Goal: Task Accomplishment & Management: Manage account settings

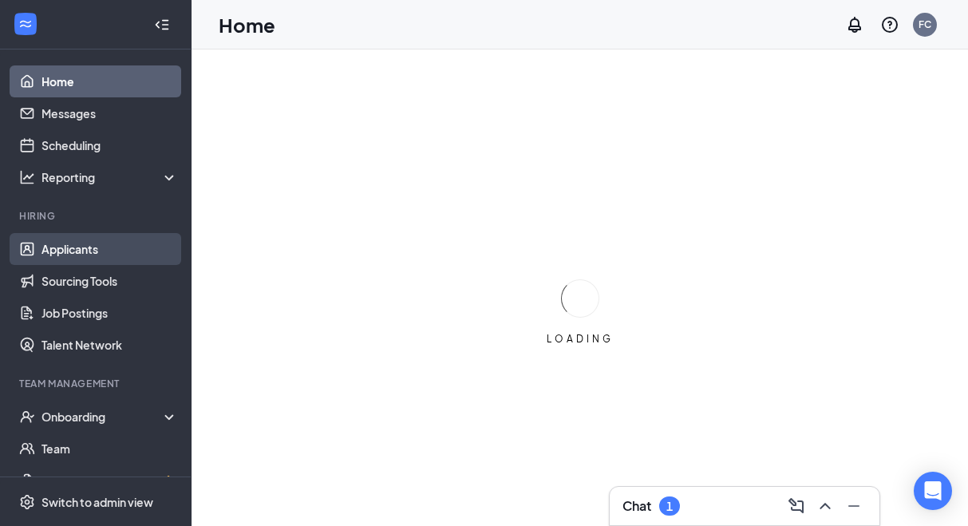
click at [67, 248] on link "Applicants" at bounding box center [110, 249] width 136 height 32
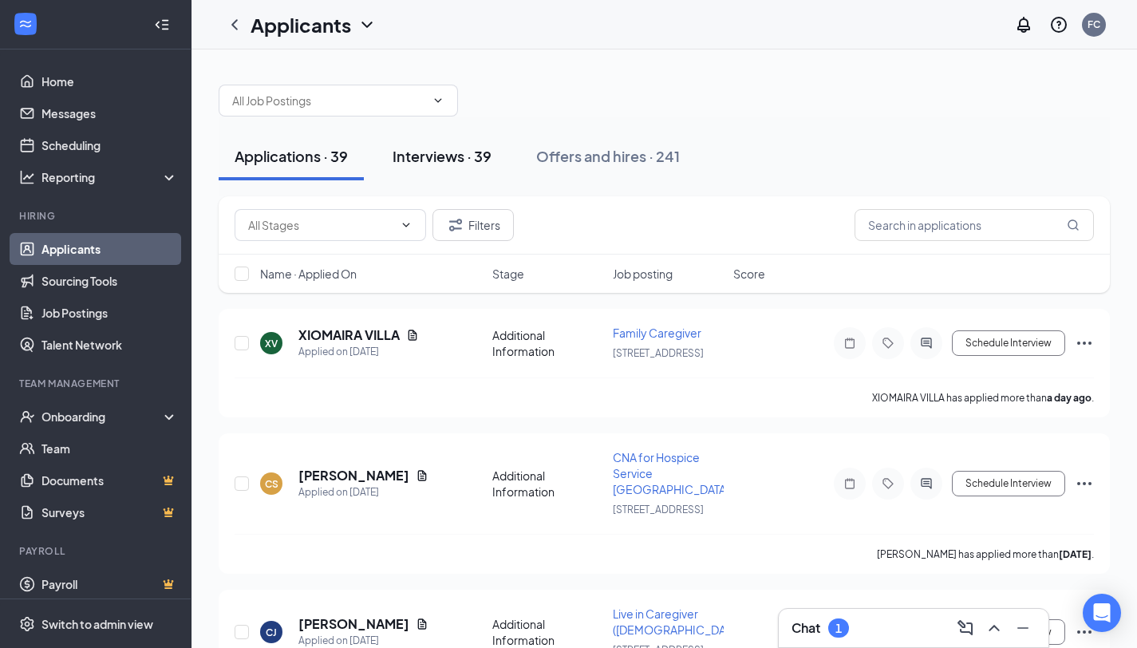
click at [449, 152] on div "Interviews · 39" at bounding box center [442, 156] width 99 height 20
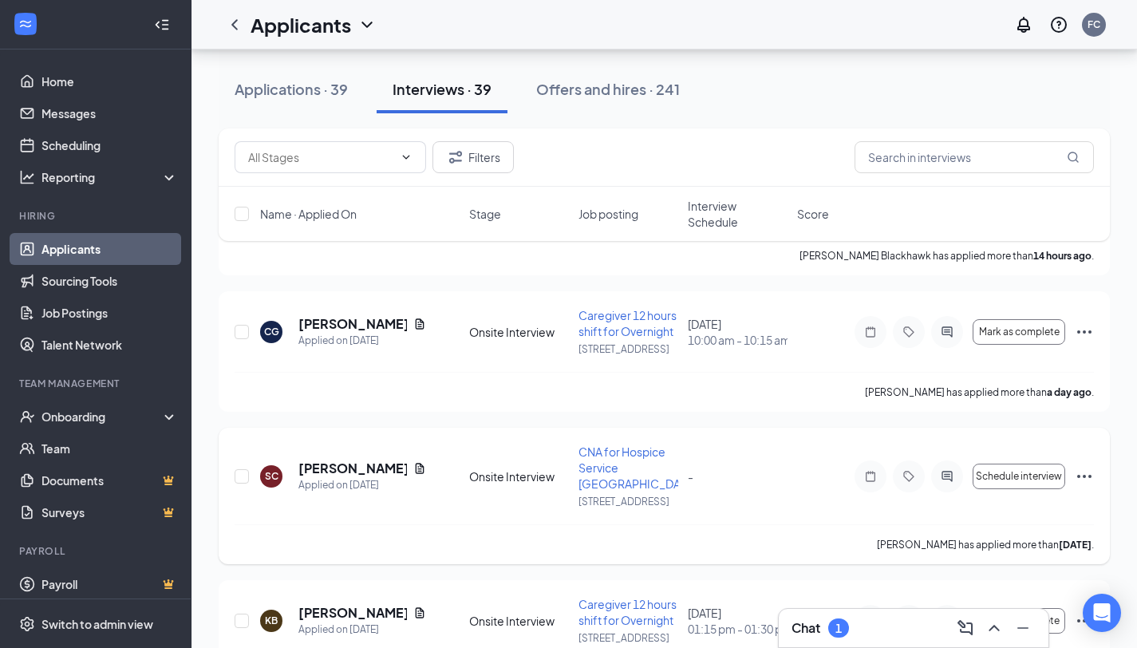
scroll to position [200, 0]
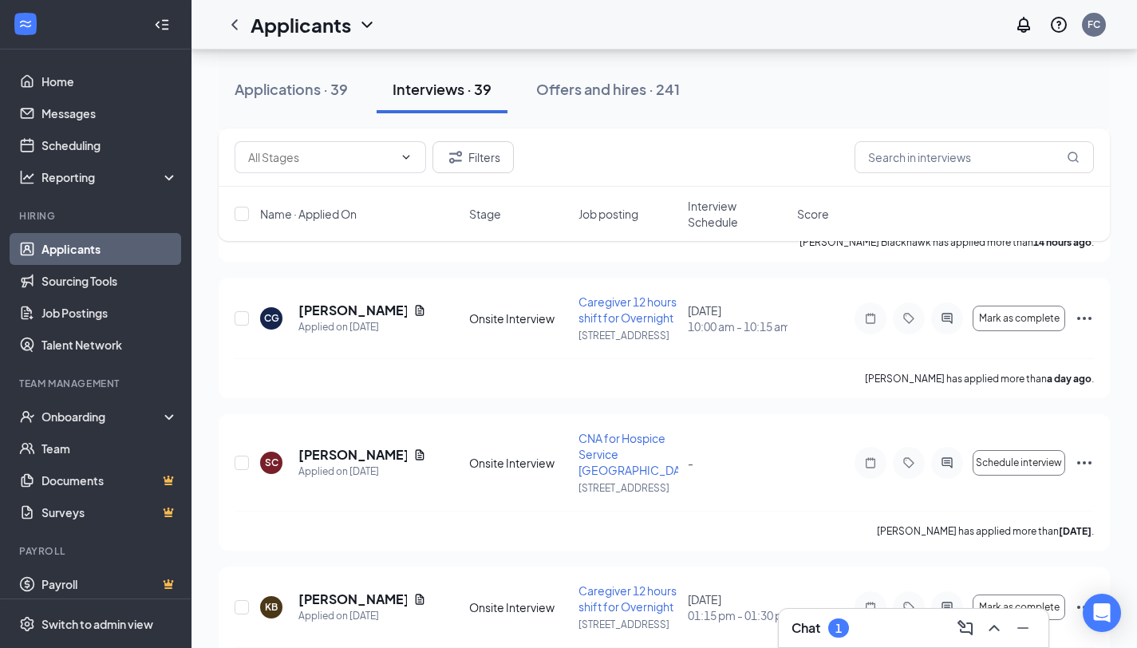
click at [817, 525] on h3 "Chat" at bounding box center [806, 628] width 29 height 18
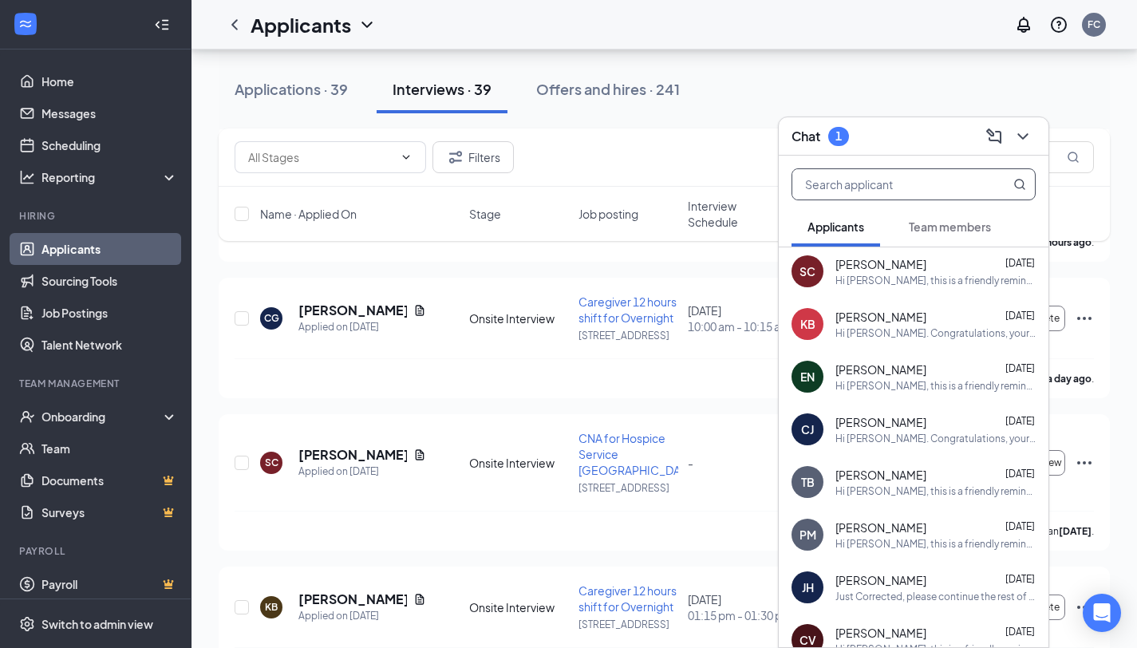
scroll to position [3, 0]
click at [864, 133] on div "Chat 1" at bounding box center [914, 136] width 244 height 25
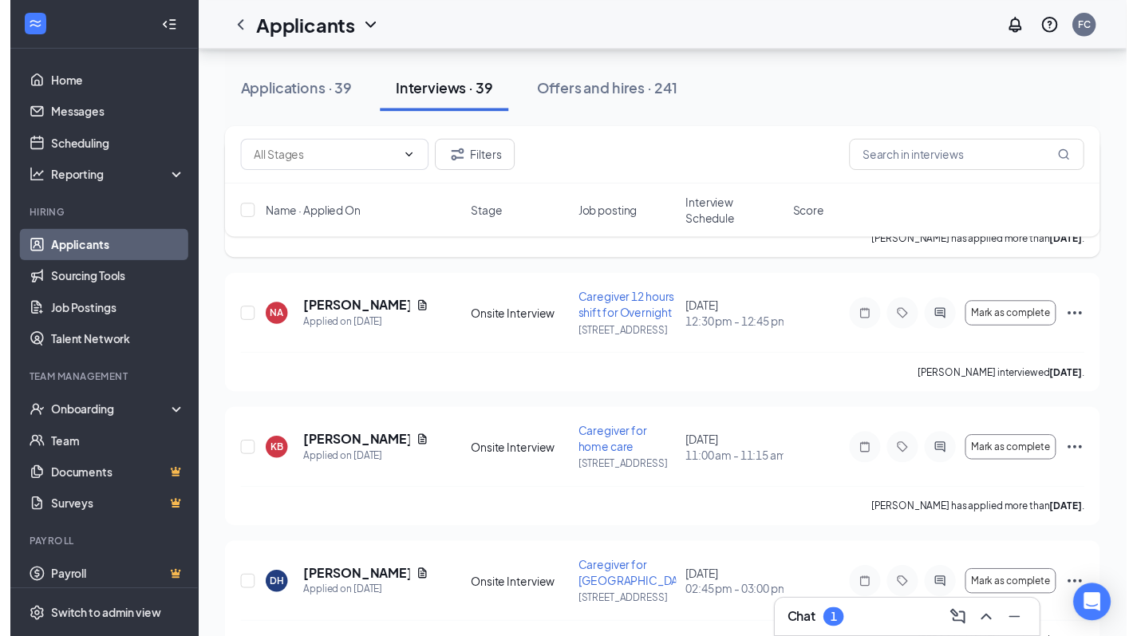
scroll to position [1885, 0]
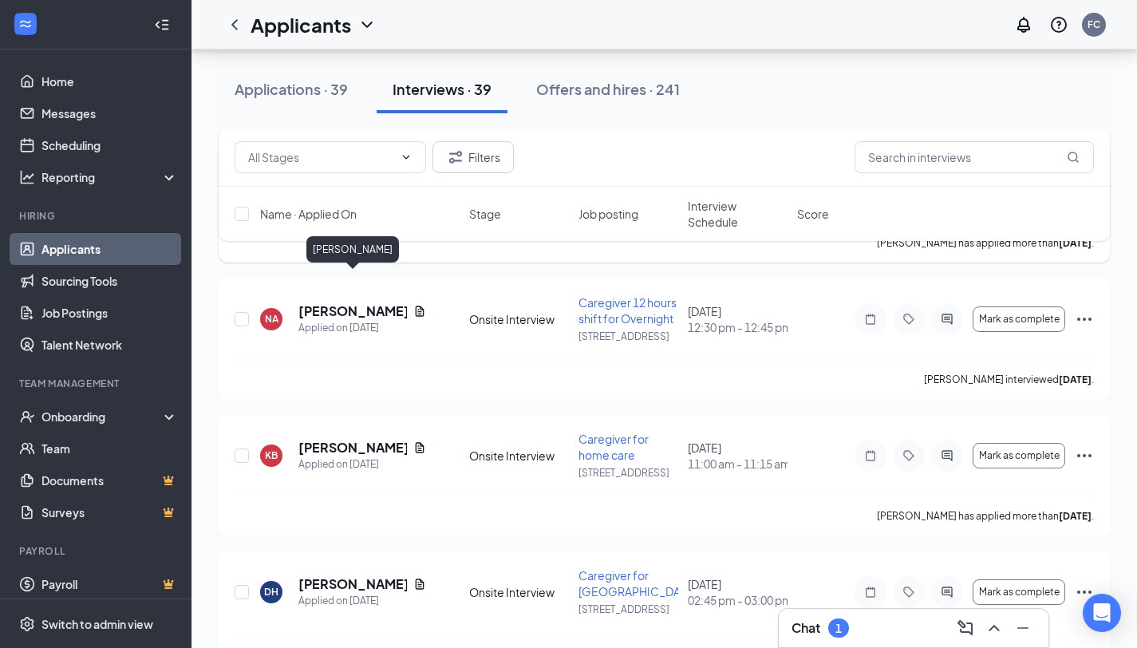
click at [373, 184] on h5 "[PERSON_NAME]" at bounding box center [353, 175] width 109 height 18
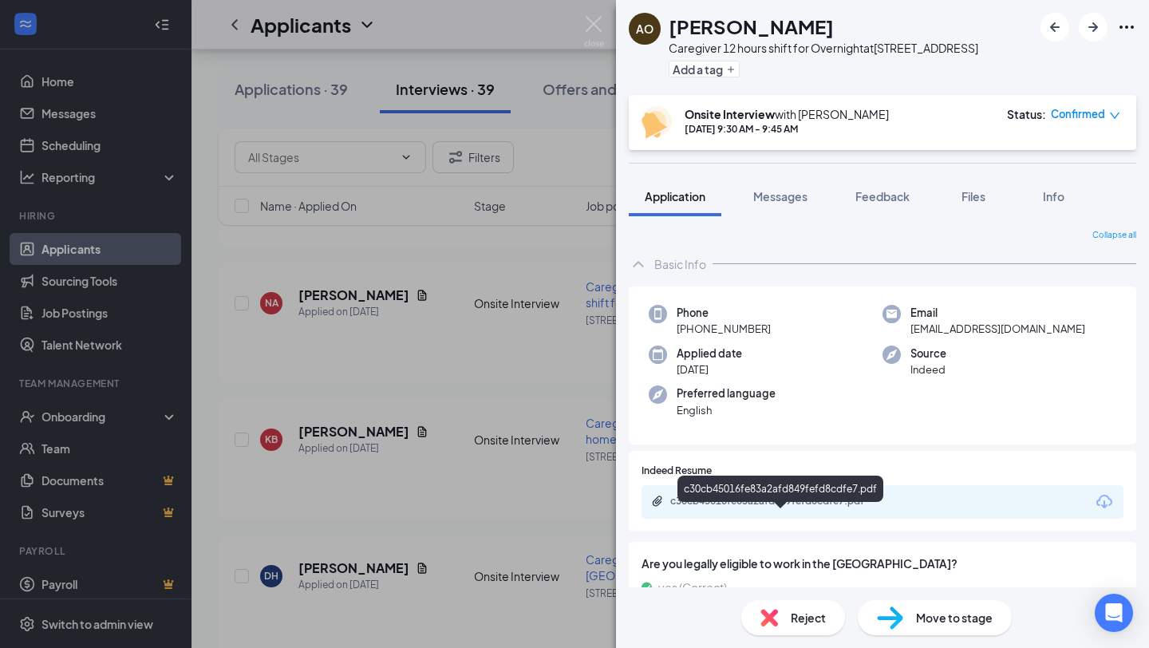
click at [772, 508] on div "c30cb45016fe83a2afd849fefd8cdfe7.pdf" at bounding box center [783, 501] width 224 height 13
click at [598, 22] on img at bounding box center [594, 31] width 20 height 31
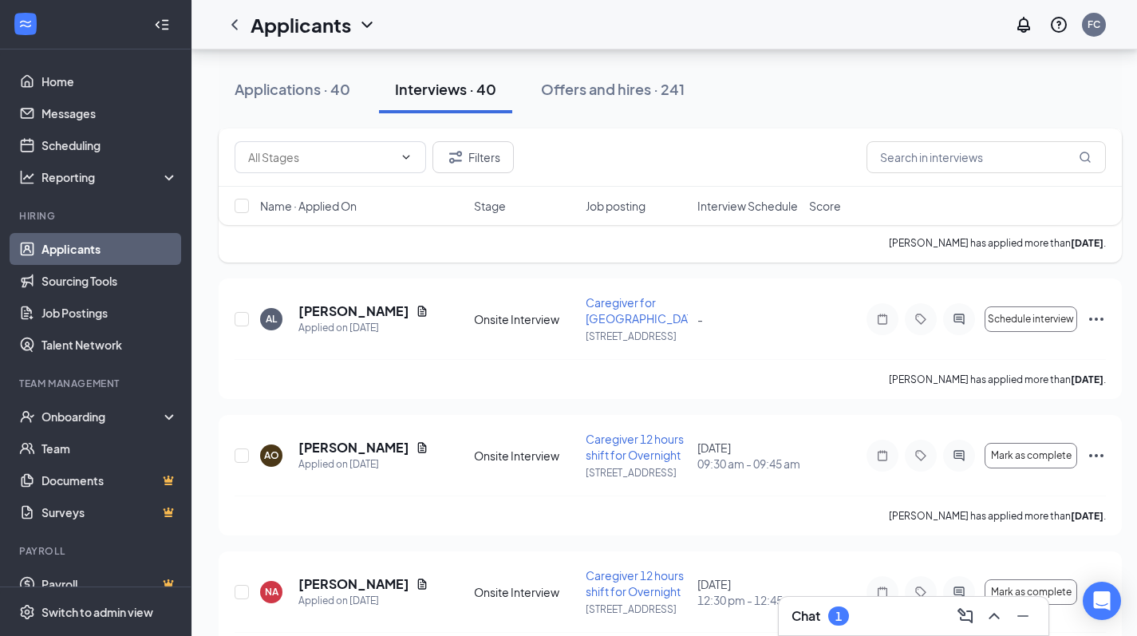
drag, startPoint x: 1038, startPoint y: 323, endPoint x: 1149, endPoint y: 496, distance: 204.6
click at [979, 263] on div "[PERSON_NAME] has applied more than [DATE] ." at bounding box center [671, 243] width 872 height 40
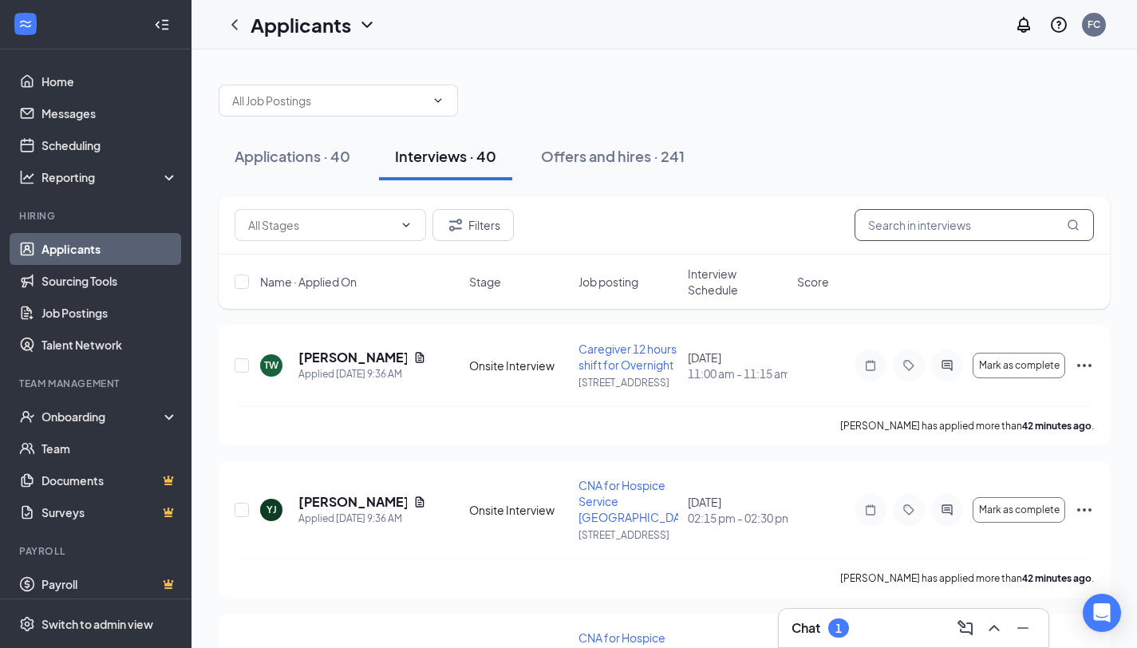
click at [867, 224] on input "text" at bounding box center [974, 225] width 239 height 32
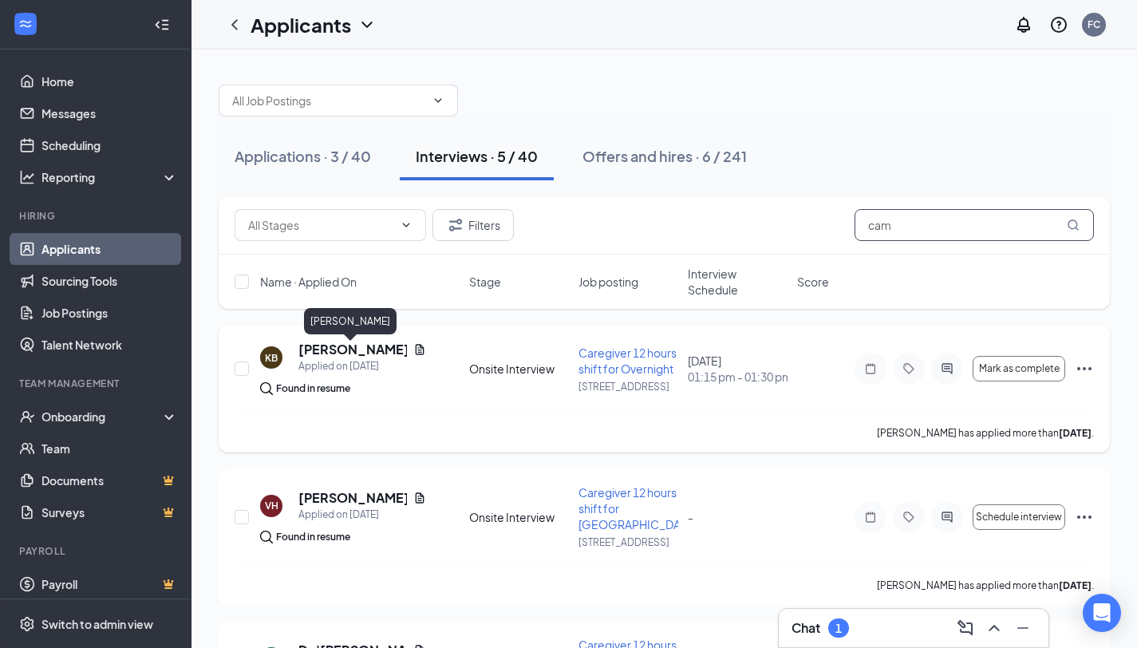
type input "cam"
click at [334, 358] on h5 "[PERSON_NAME]" at bounding box center [353, 350] width 109 height 18
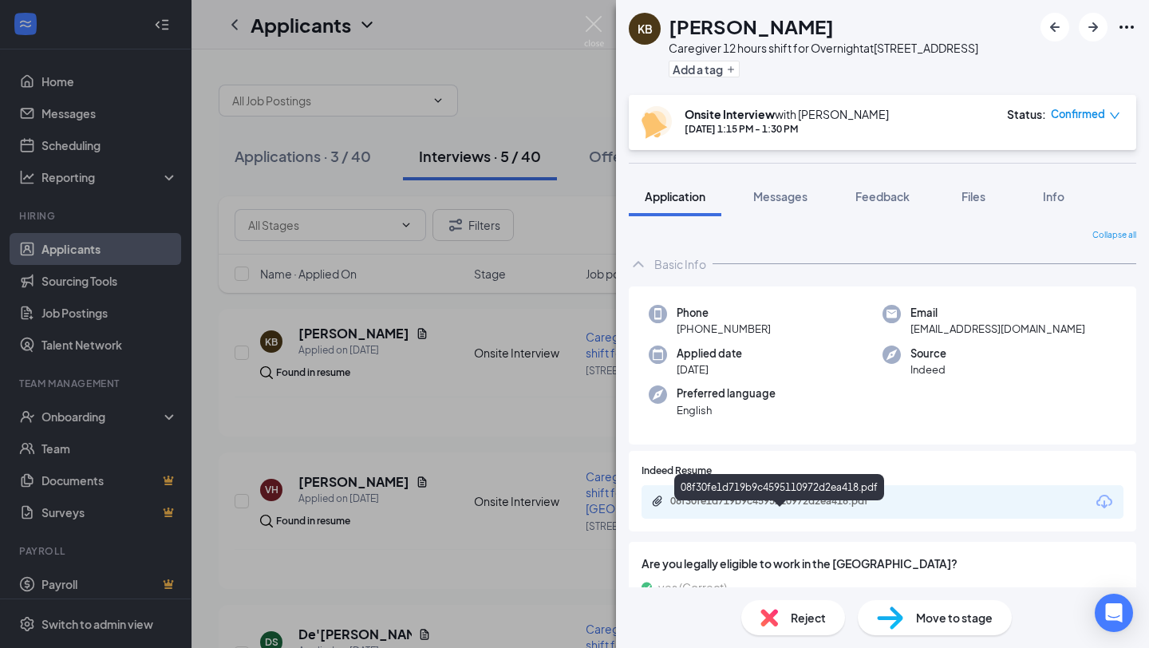
click at [690, 508] on div "08f30fe1d719b9c4595110972d2ea418.pdf" at bounding box center [783, 501] width 224 height 13
click at [601, 32] on img at bounding box center [594, 31] width 20 height 31
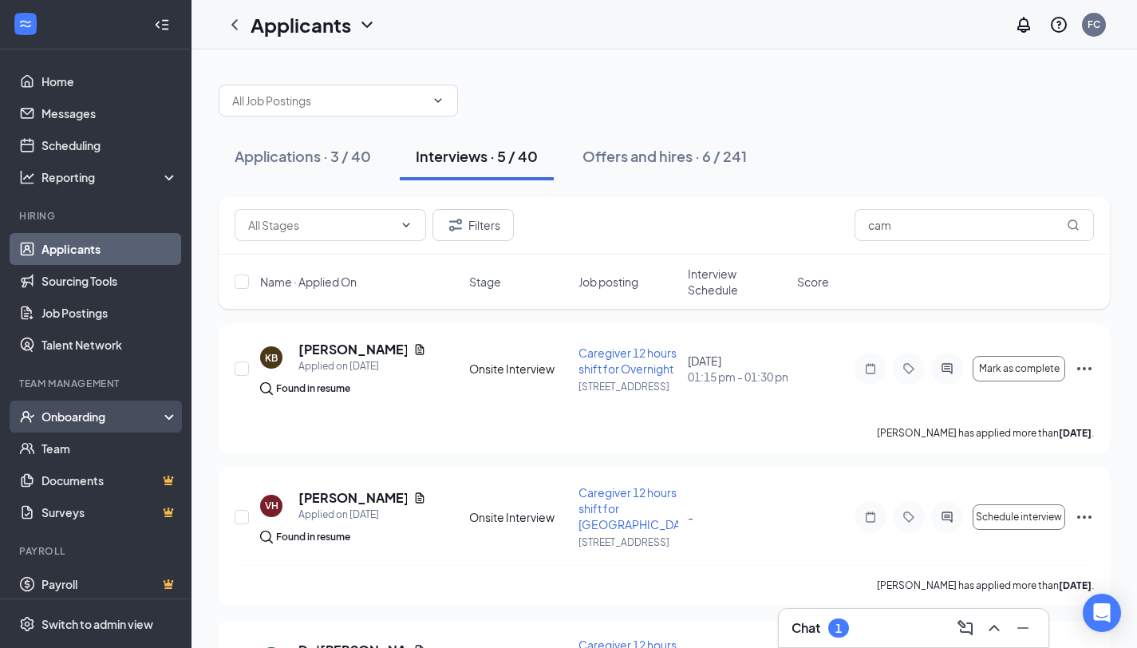
click at [101, 417] on div "Onboarding" at bounding box center [103, 417] width 123 height 16
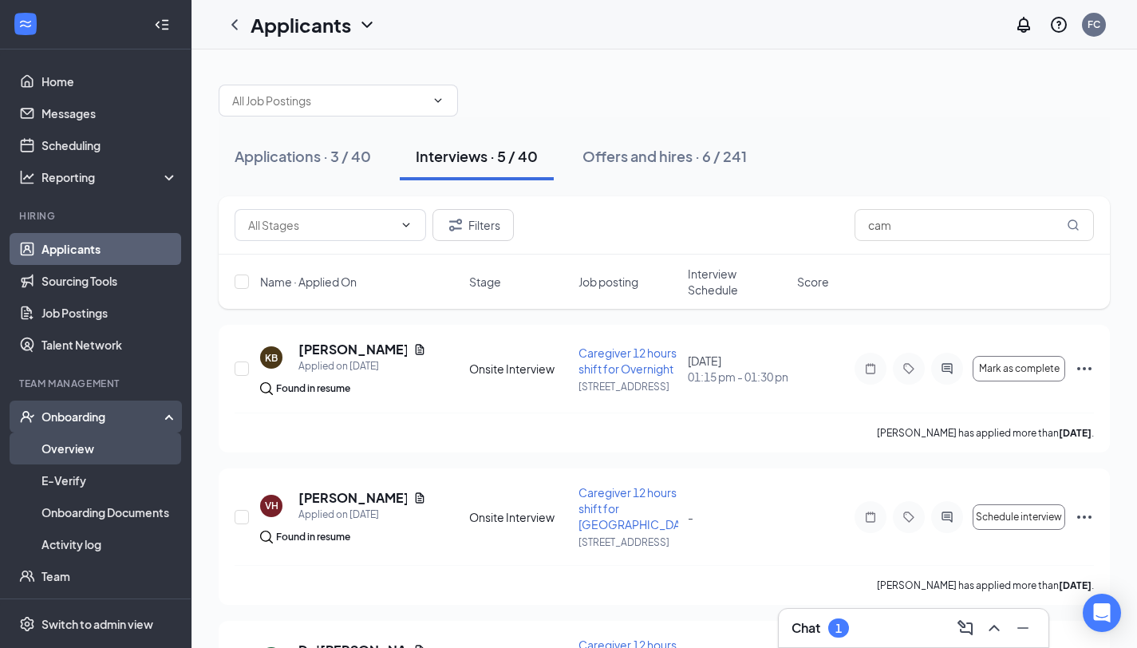
click at [106, 445] on link "Overview" at bounding box center [110, 449] width 136 height 32
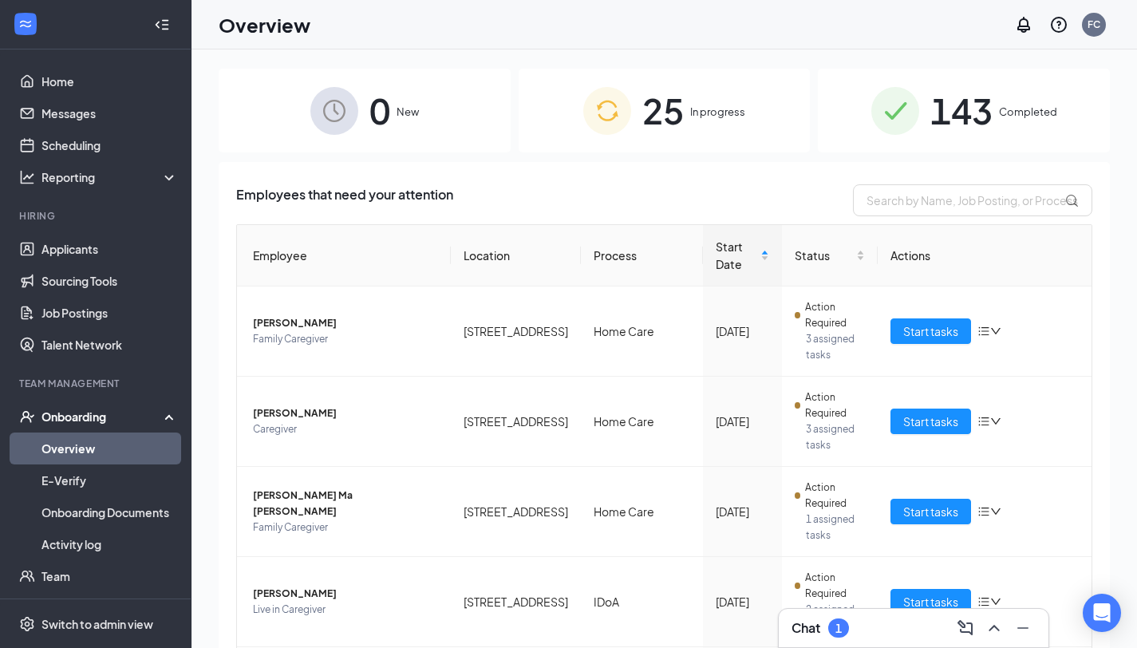
click at [699, 113] on span "In progress" at bounding box center [717, 112] width 55 height 16
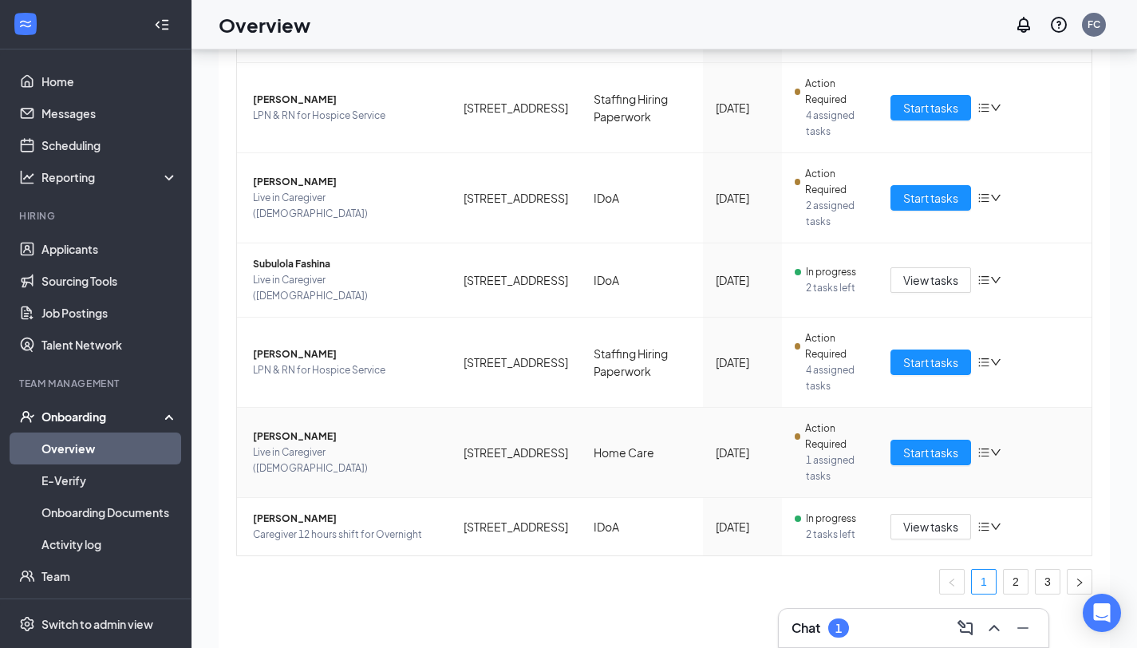
scroll to position [72, 0]
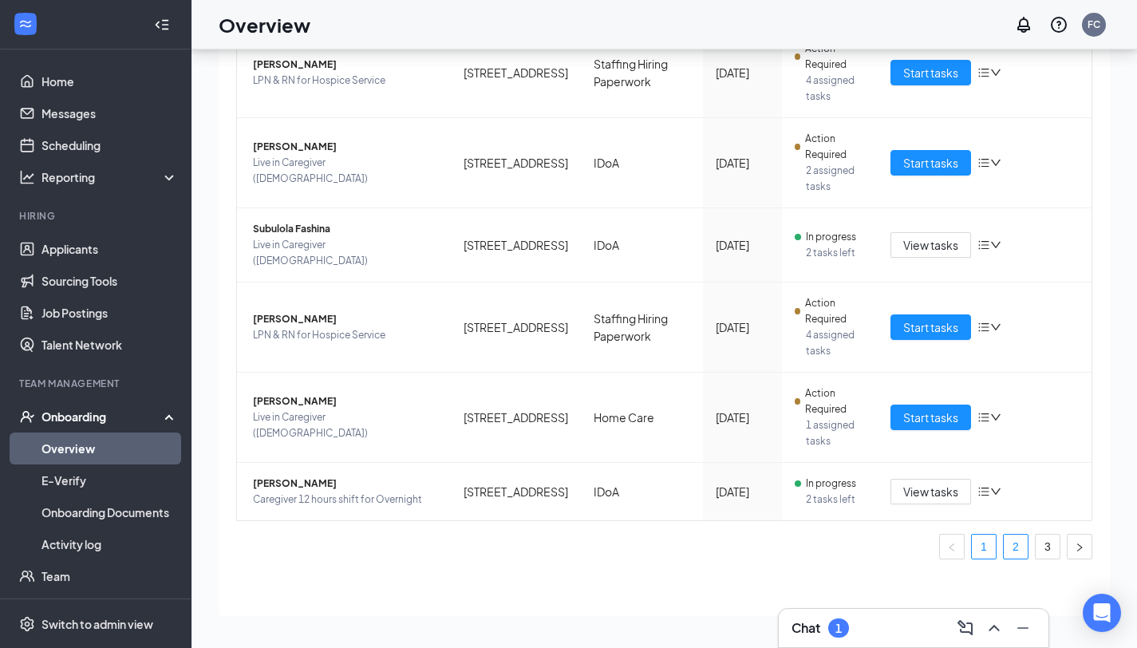
click at [979, 525] on link "2" at bounding box center [1016, 547] width 24 height 24
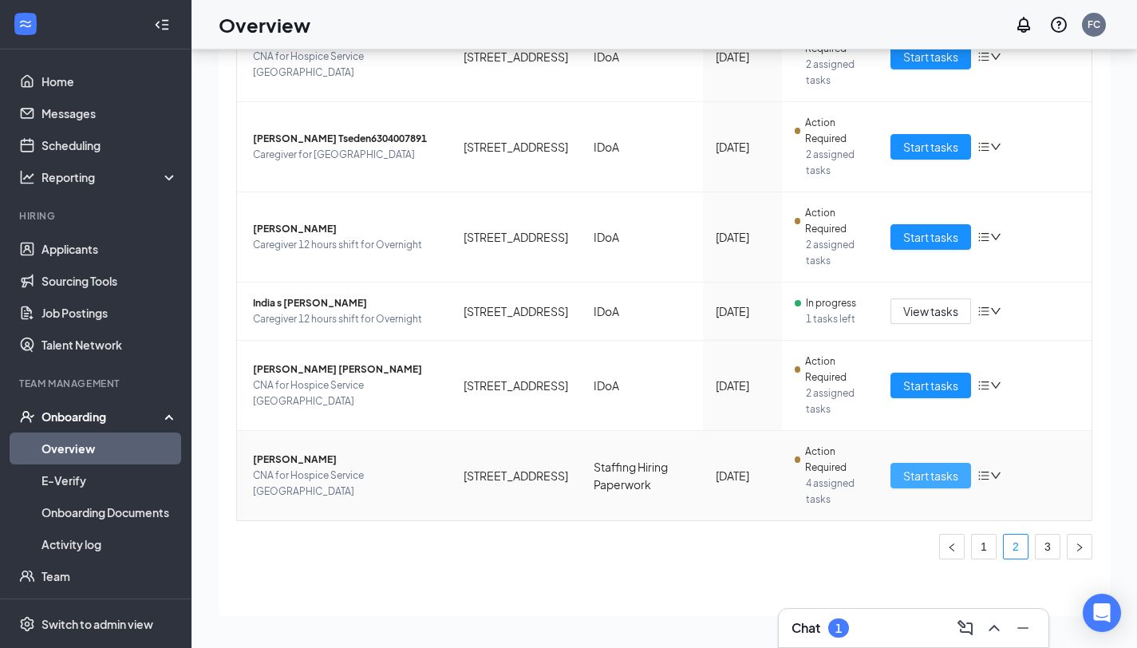
click at [925, 477] on span "Start tasks" at bounding box center [931, 476] width 55 height 18
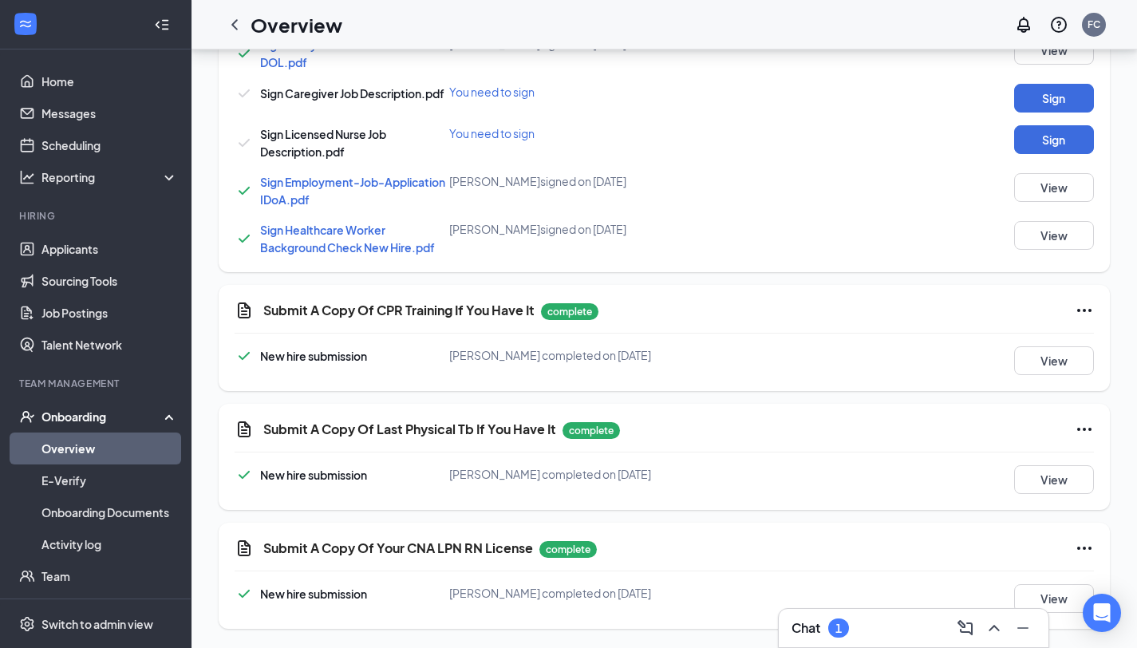
scroll to position [581, 0]
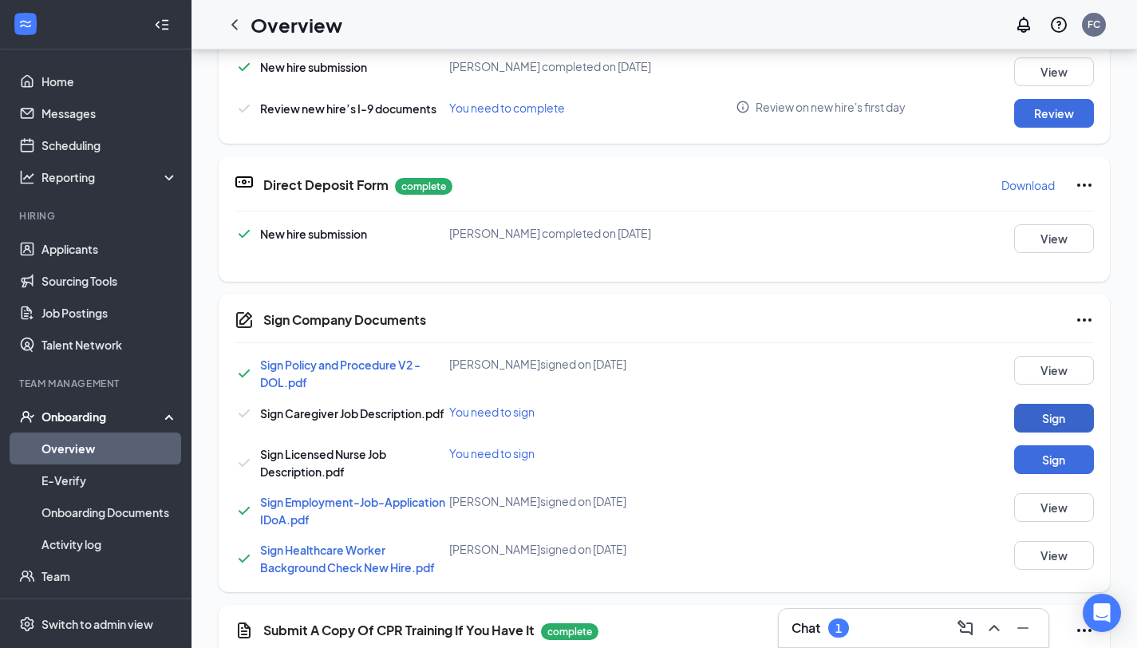
click at [979, 417] on button "Sign" at bounding box center [1055, 418] width 80 height 29
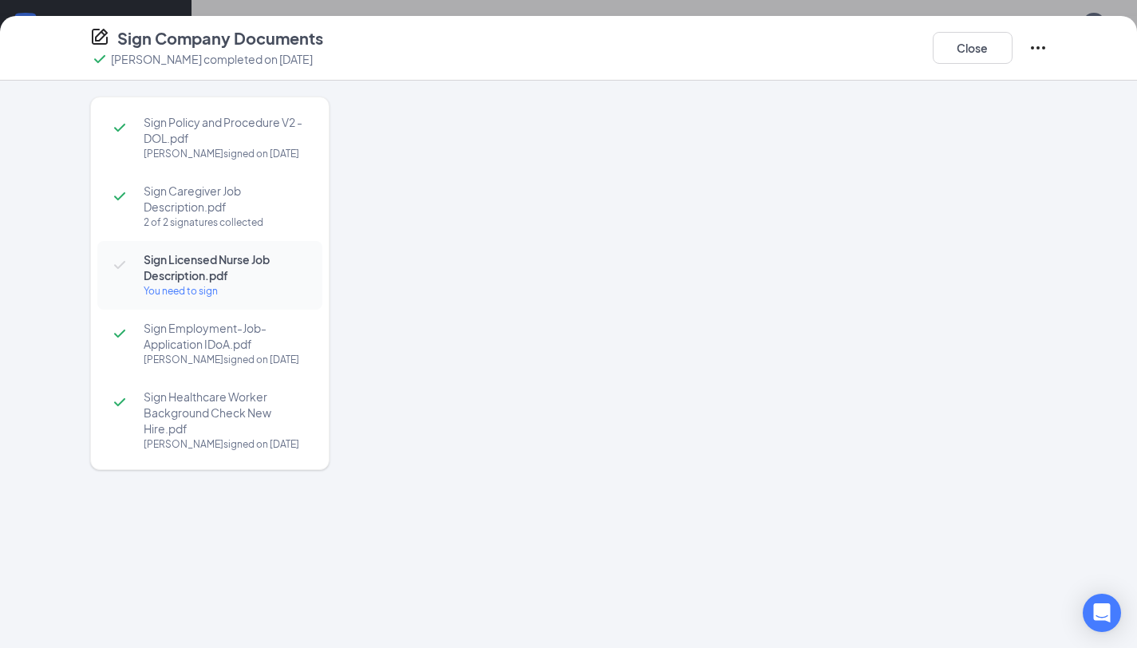
click at [713, 294] on div at bounding box center [709, 335] width 678 height 477
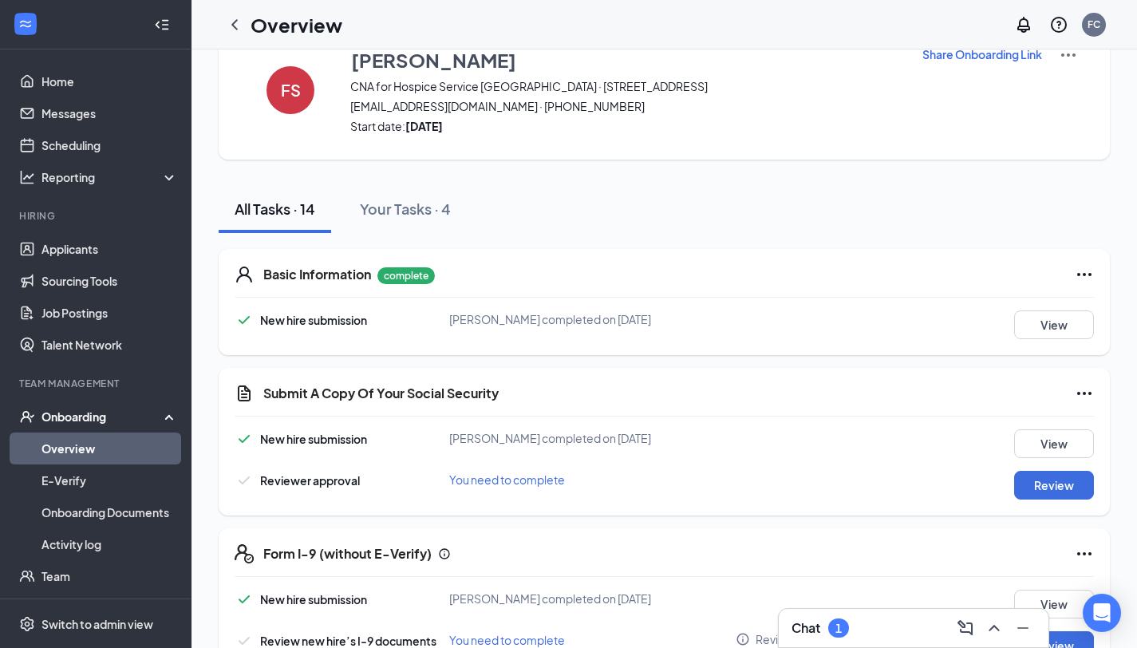
scroll to position [0, 0]
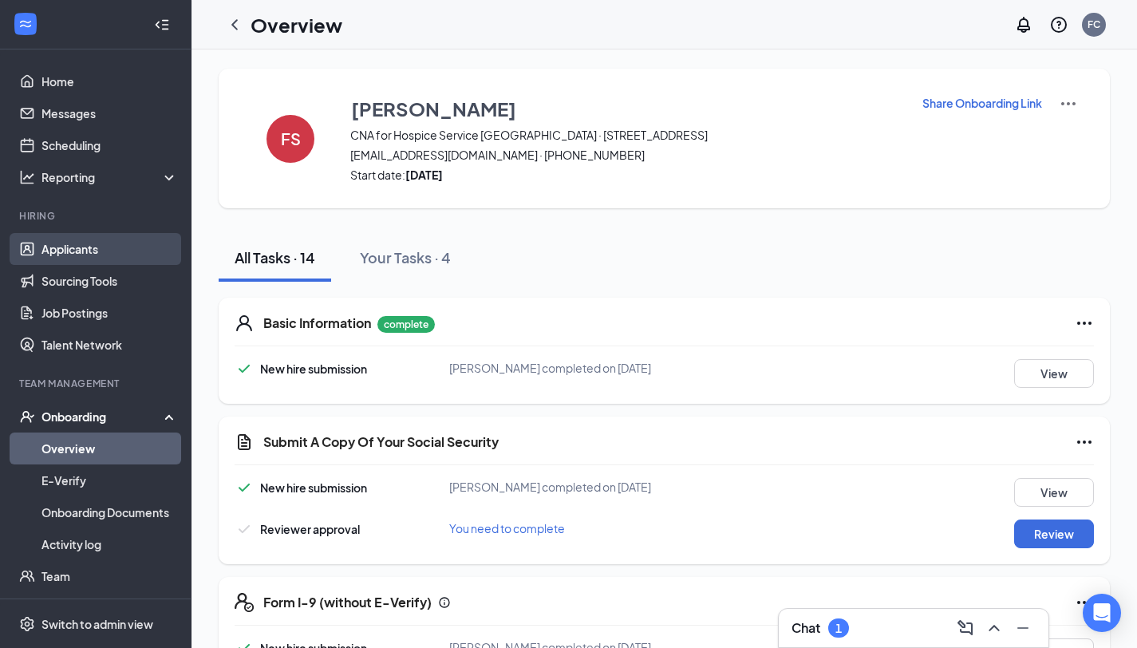
click at [77, 243] on link "Applicants" at bounding box center [110, 249] width 136 height 32
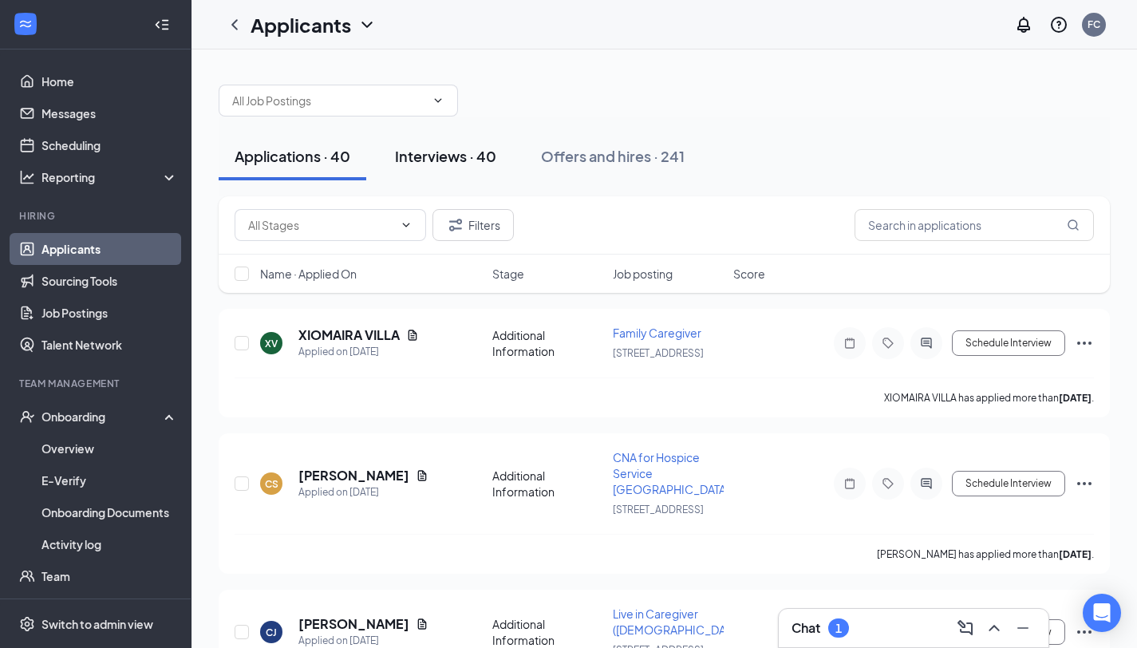
click at [449, 150] on div "Interviews · 40" at bounding box center [445, 156] width 101 height 20
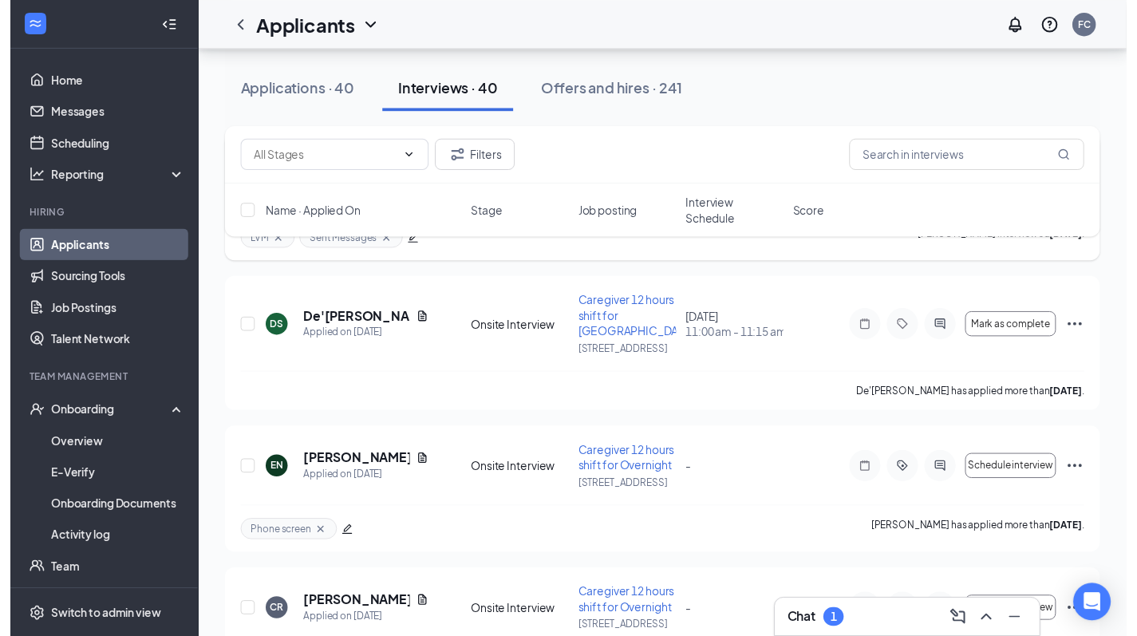
scroll to position [3273, 0]
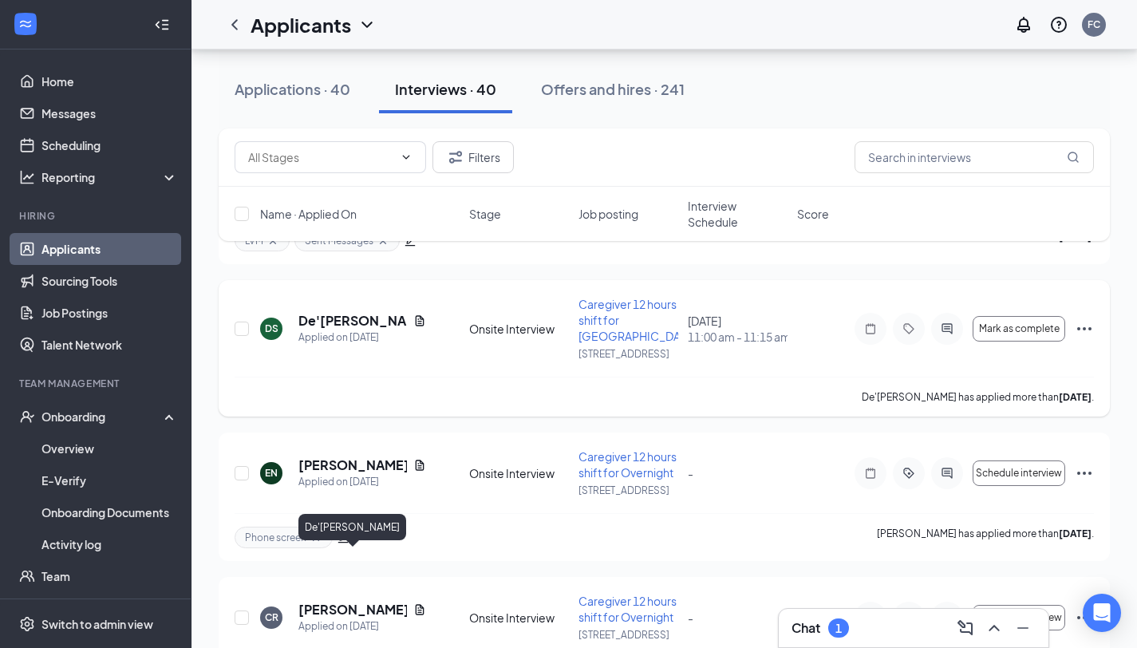
click at [348, 330] on h5 "De'[PERSON_NAME]" at bounding box center [353, 321] width 109 height 18
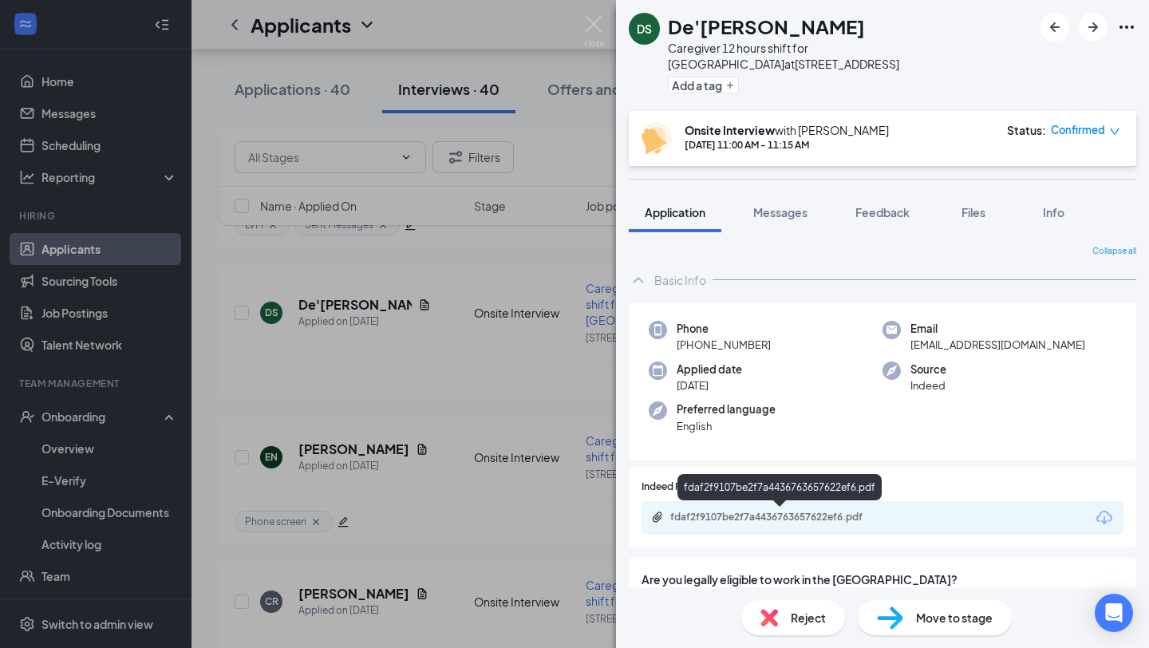
click at [744, 517] on div "fdaf2f9107be2f7a4436763657622ef6.pdf" at bounding box center [783, 517] width 224 height 13
click at [592, 20] on img at bounding box center [594, 31] width 20 height 31
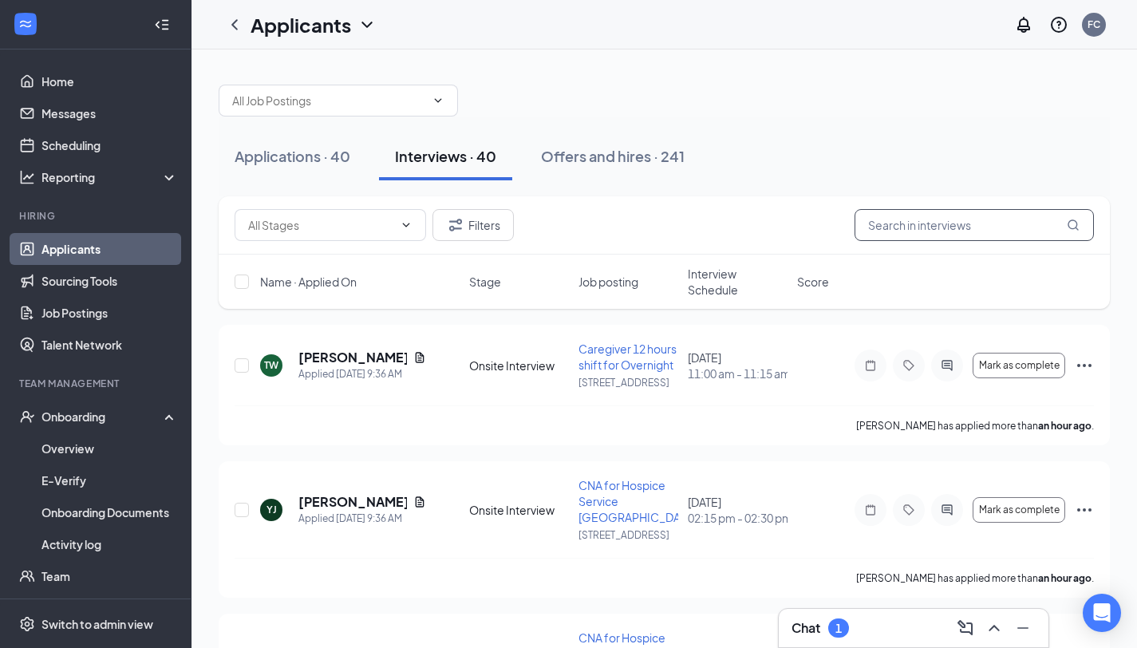
click at [865, 231] on input "text" at bounding box center [974, 225] width 239 height 32
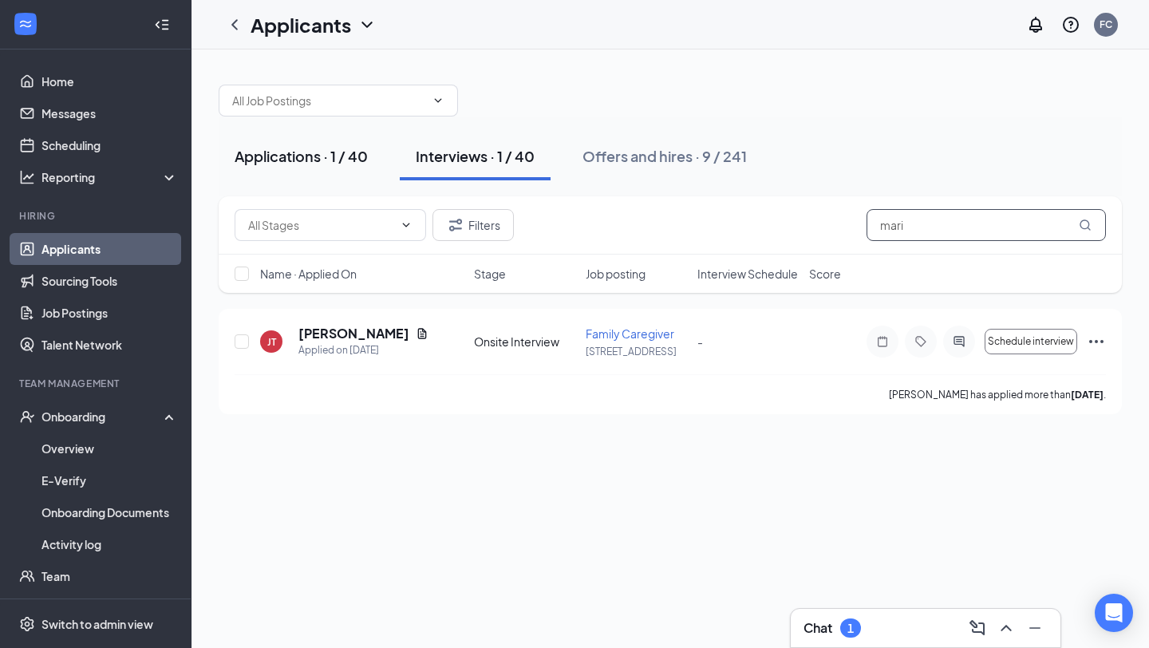
type input "mari"
click at [288, 149] on div "Applications · 1 / 40" at bounding box center [301, 156] width 133 height 20
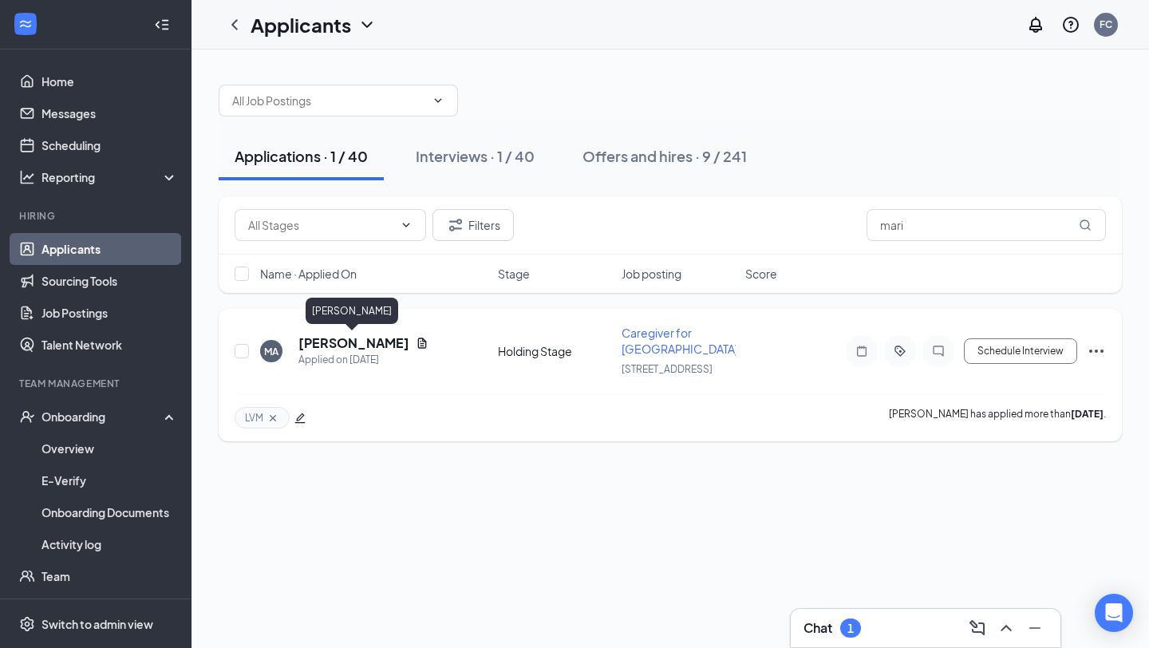
click at [346, 346] on h5 "[PERSON_NAME]" at bounding box center [354, 343] width 111 height 18
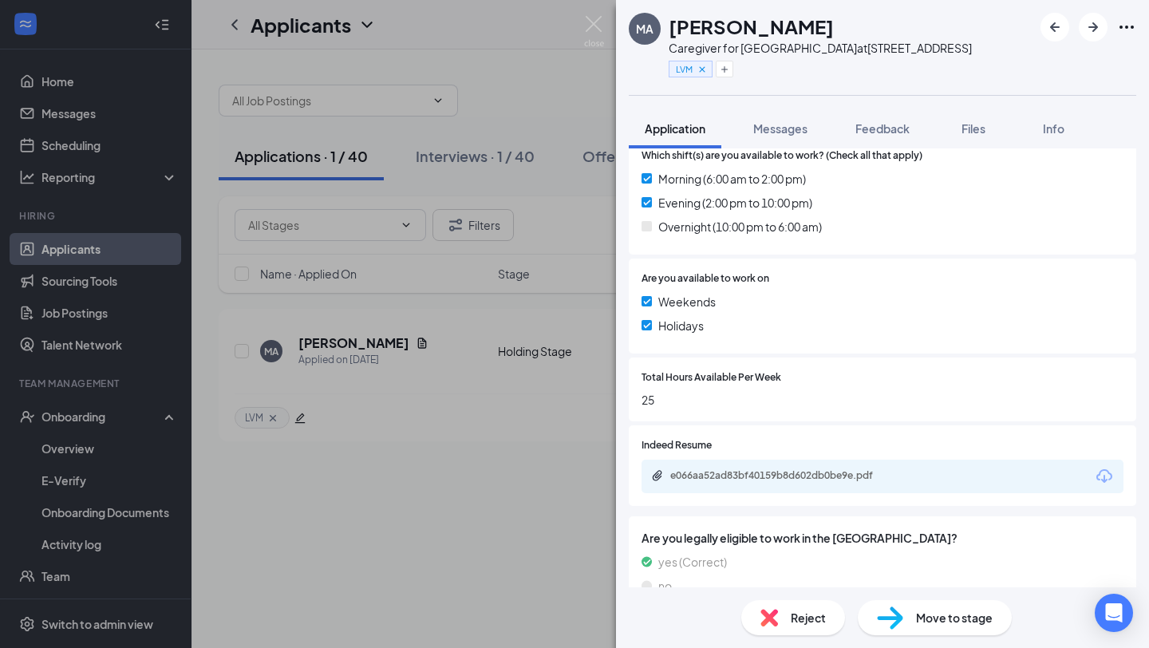
scroll to position [516, 0]
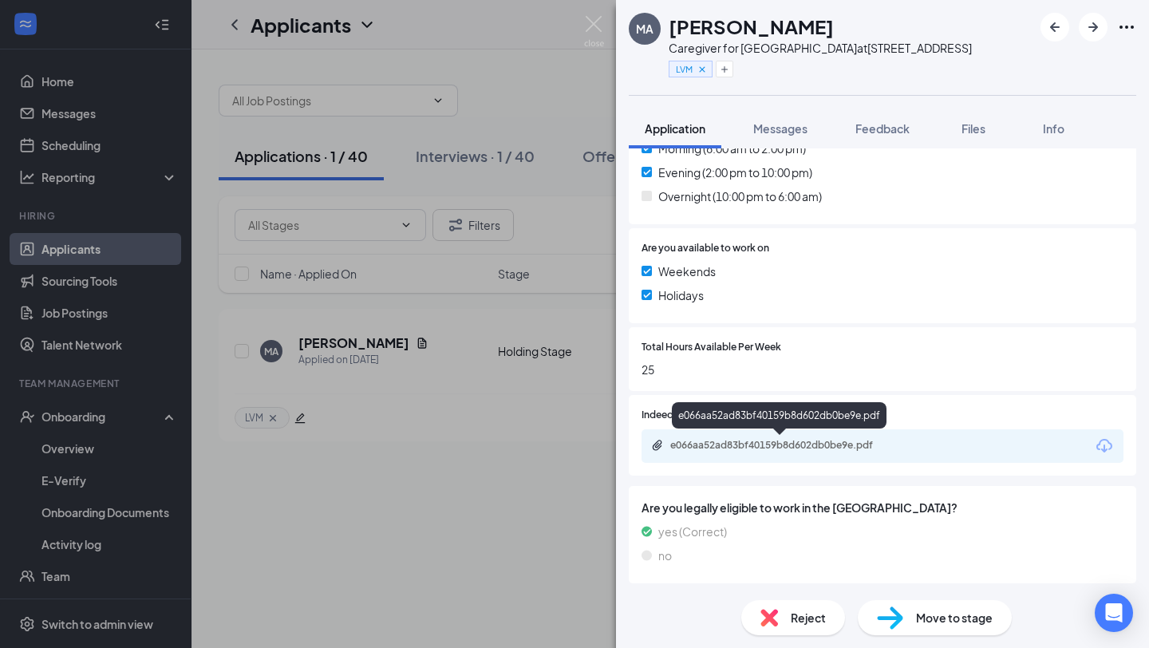
click at [853, 446] on div "e066aa52ad83bf40159b8d602db0be9e.pdf" at bounding box center [783, 445] width 224 height 13
click at [594, 23] on img at bounding box center [594, 31] width 20 height 31
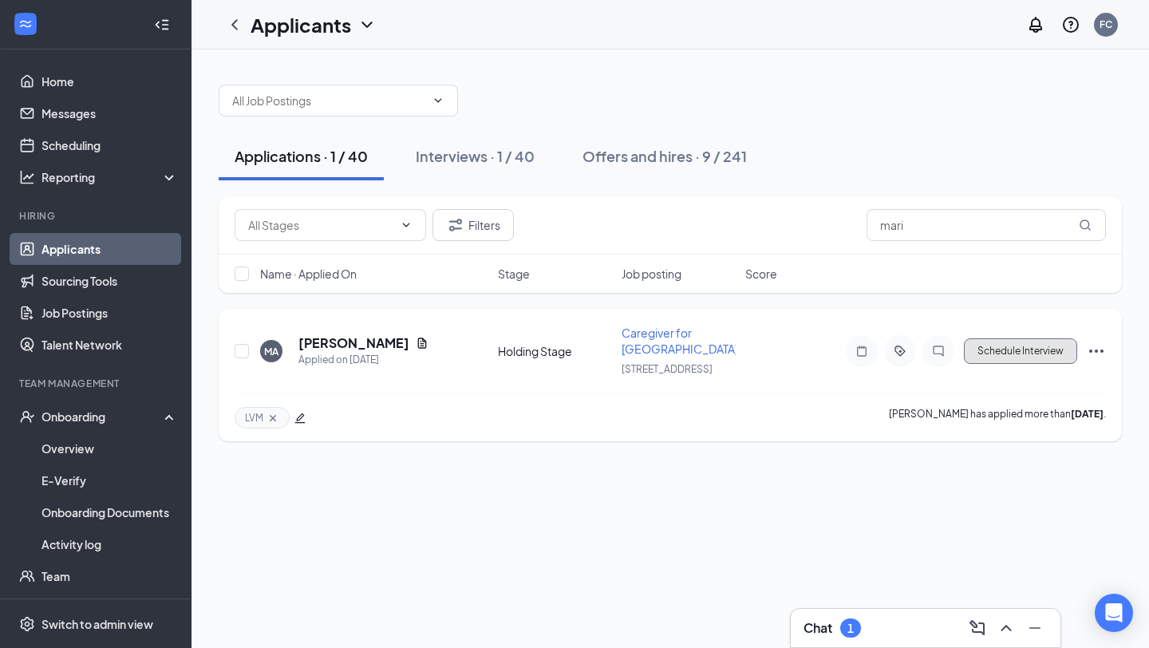
click at [979, 350] on button "Schedule Interview" at bounding box center [1020, 351] width 113 height 26
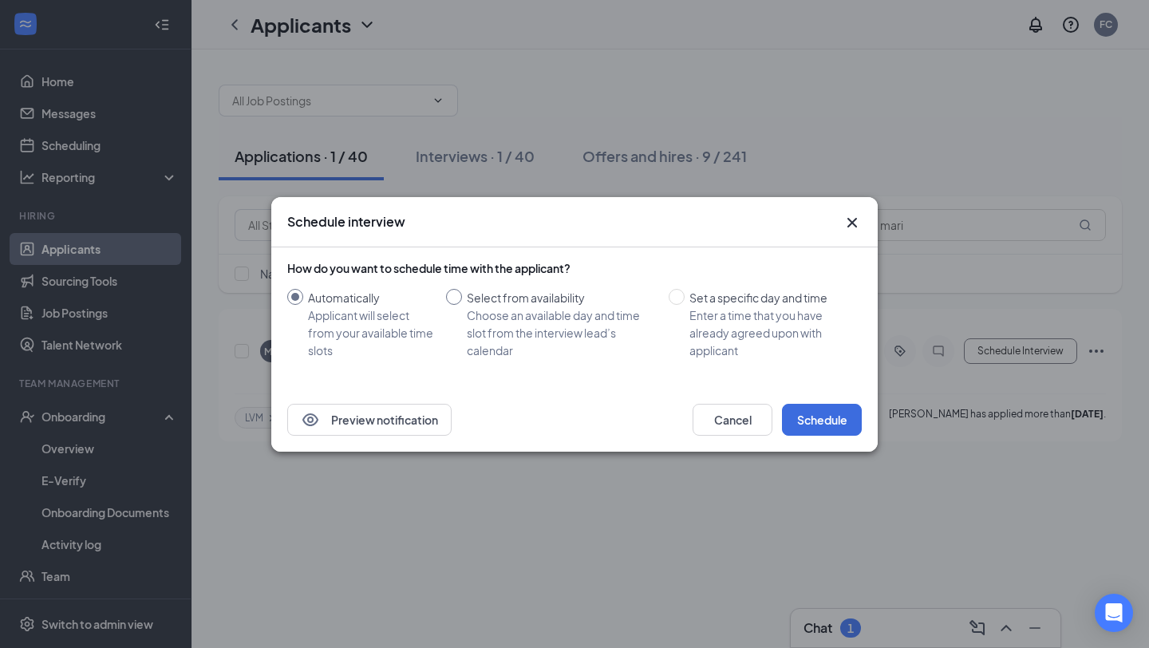
click at [453, 299] on input "Select from availability Choose an available day and time slot from the intervi…" at bounding box center [454, 297] width 16 height 16
radio input "true"
radio input "false"
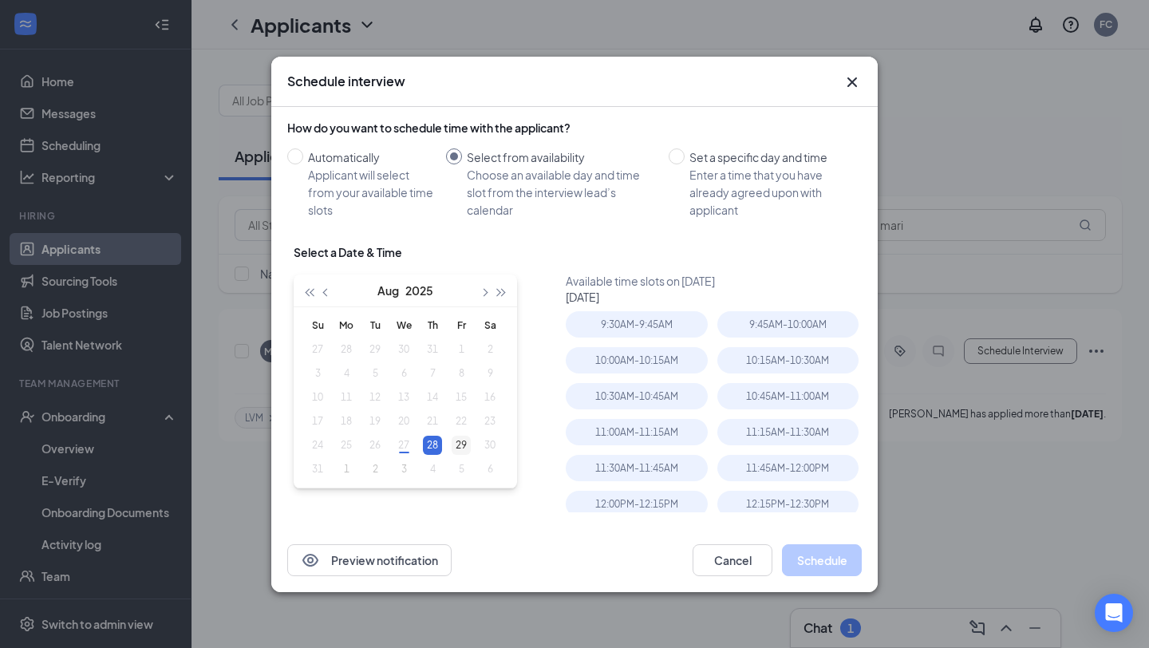
type input "[DATE]"
click at [462, 443] on div "29" at bounding box center [461, 445] width 19 height 19
click at [634, 362] on div "10:00AM - 10:15AM" at bounding box center [636, 360] width 141 height 26
click at [821, 525] on button "Schedule" at bounding box center [822, 560] width 80 height 32
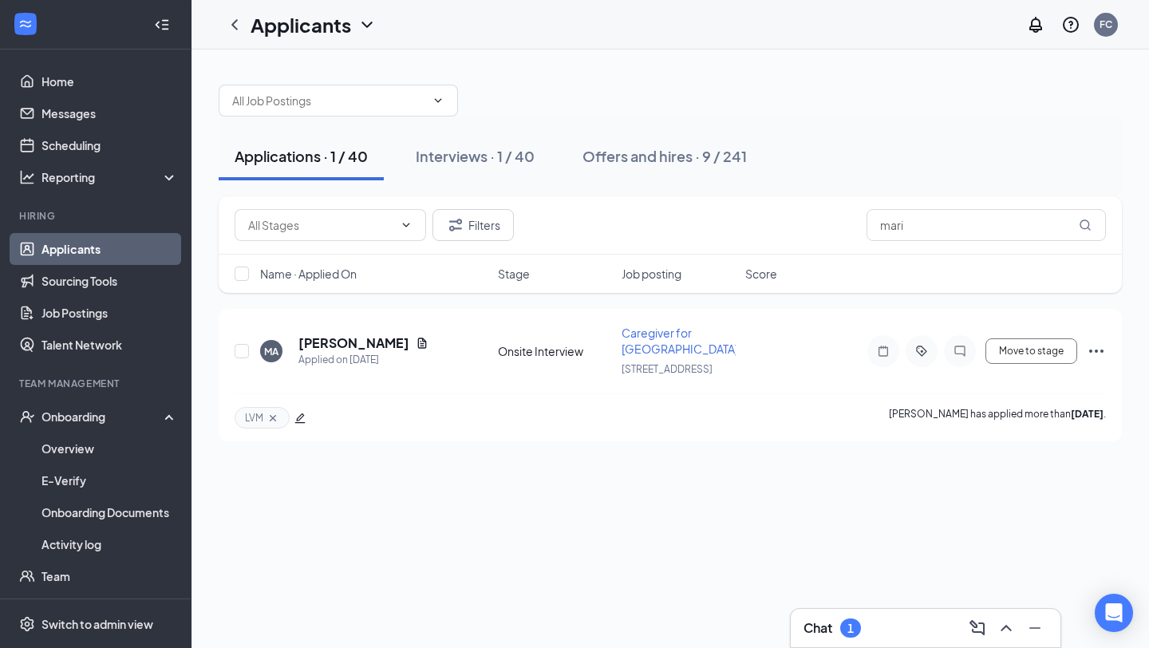
click at [821, 525] on h3 "Chat" at bounding box center [818, 628] width 29 height 18
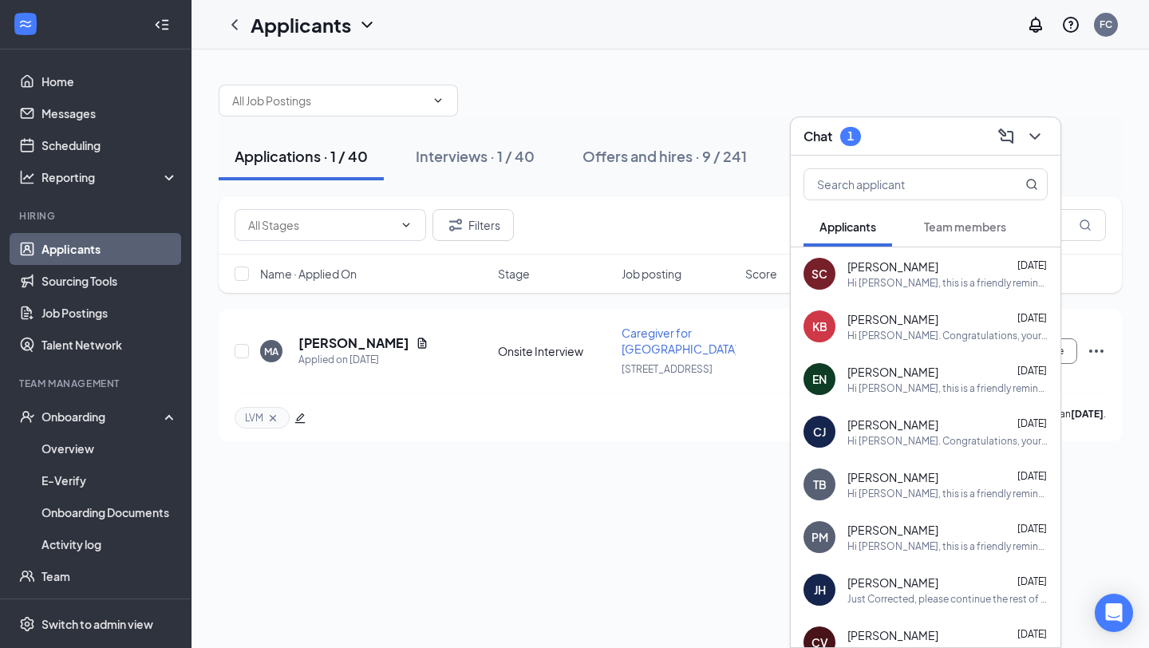
click at [916, 138] on div "Chat 1" at bounding box center [926, 136] width 244 height 25
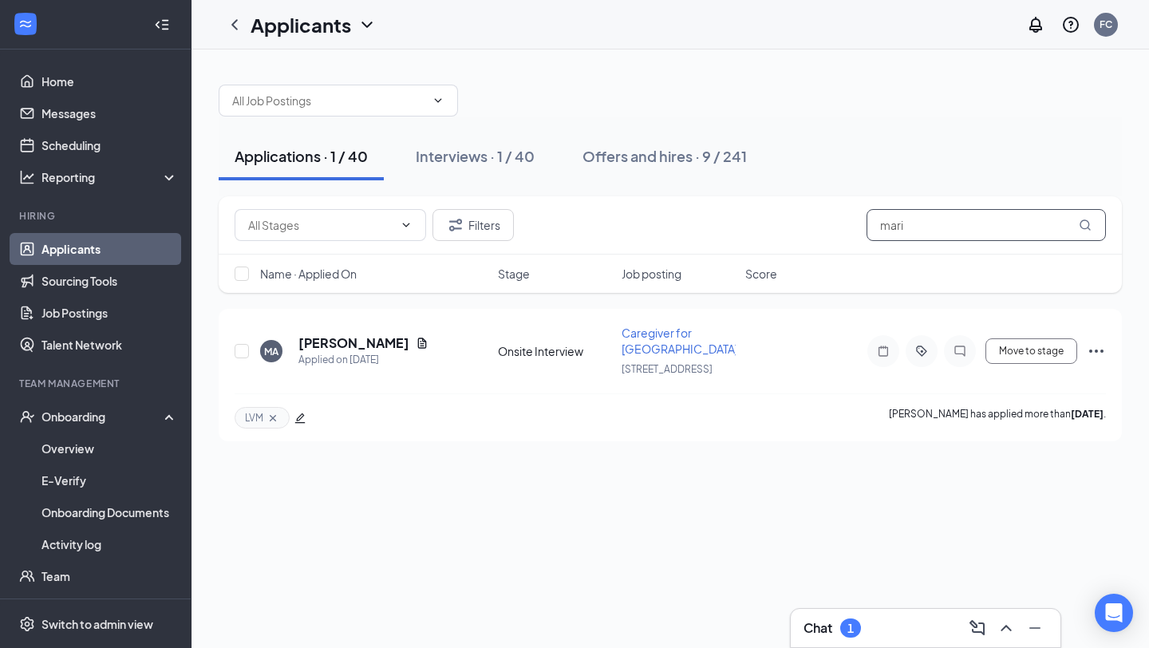
click at [908, 226] on input "mari" at bounding box center [986, 225] width 239 height 32
type input "m"
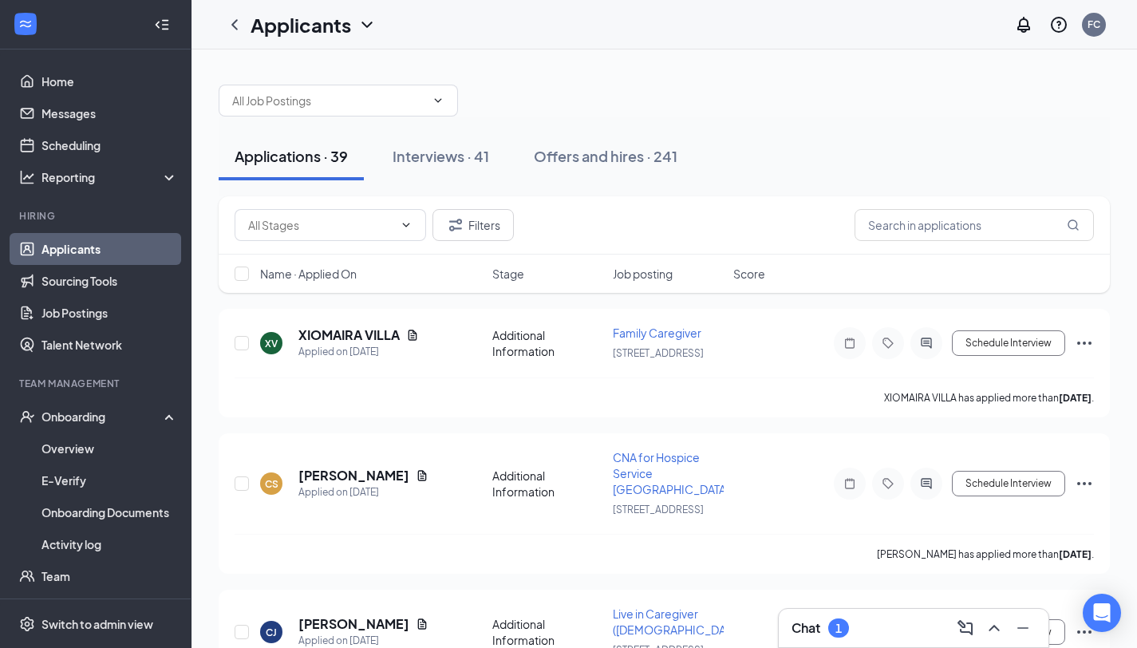
click at [89, 412] on div "Onboarding" at bounding box center [103, 417] width 123 height 16
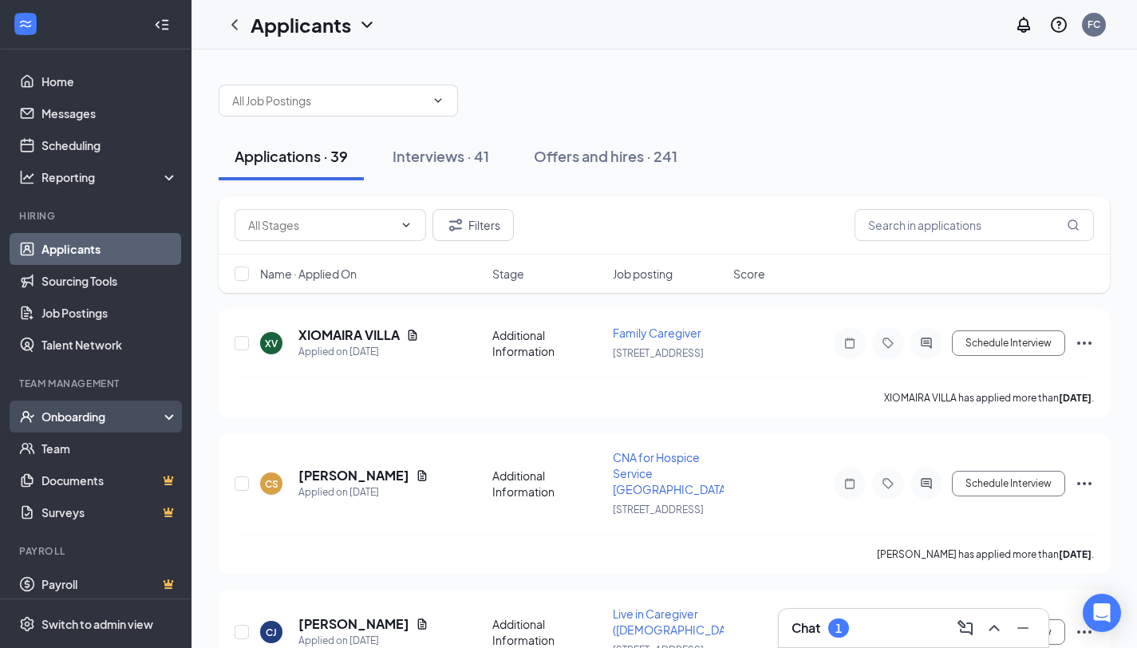
click at [71, 421] on div "Onboarding" at bounding box center [103, 417] width 123 height 16
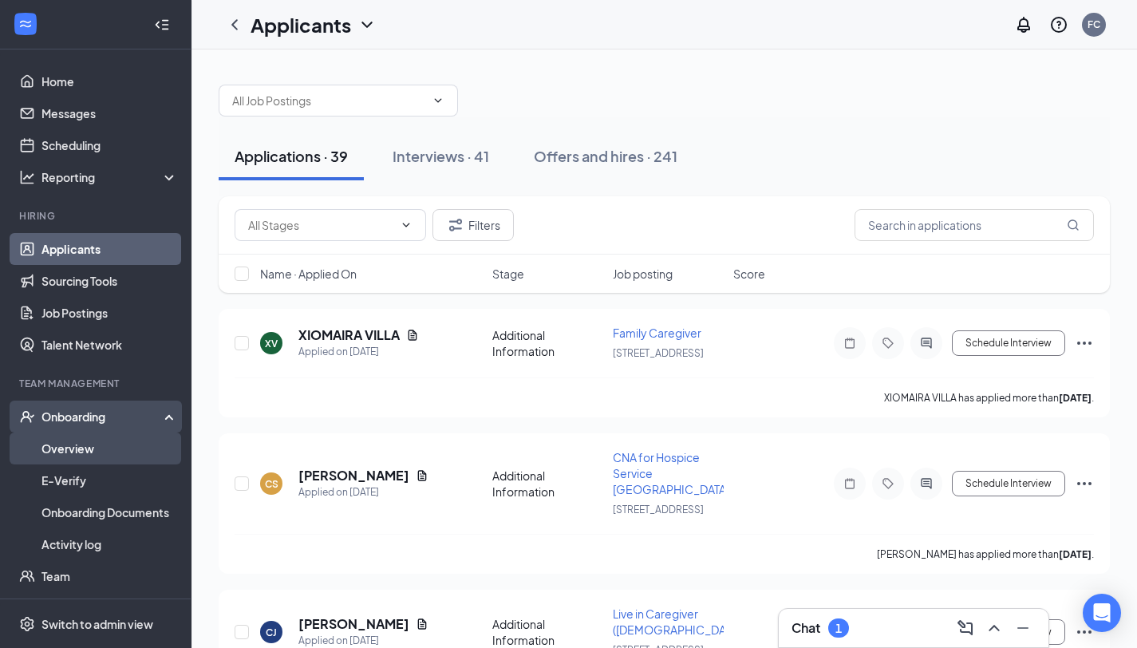
click at [65, 447] on link "Overview" at bounding box center [110, 449] width 136 height 32
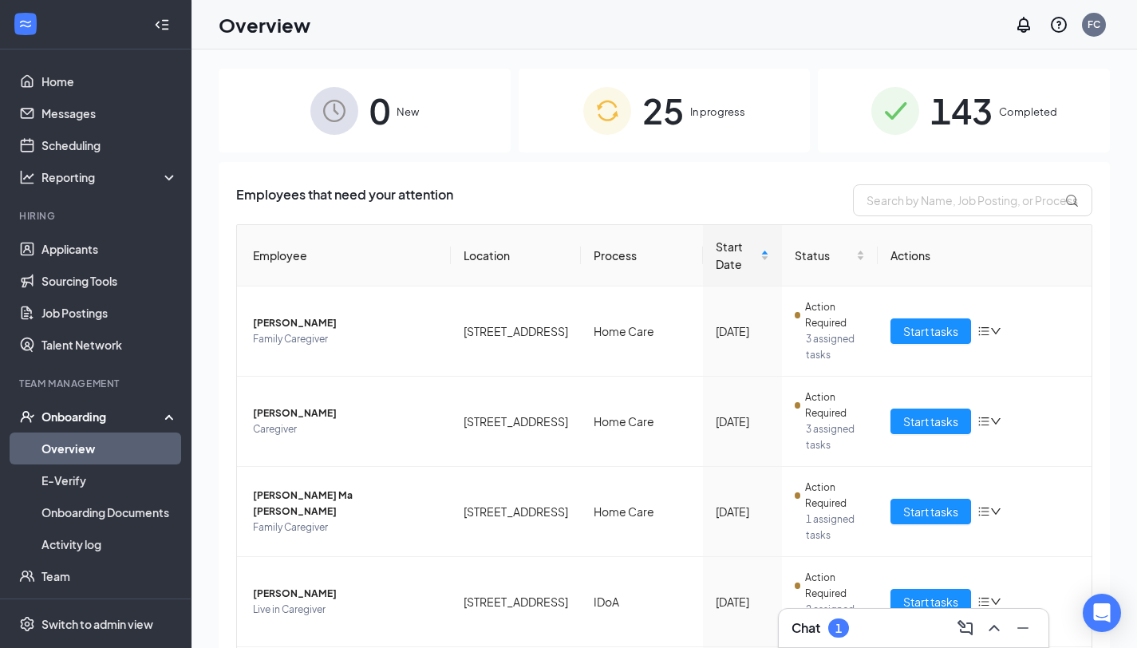
click at [710, 115] on span "In progress" at bounding box center [717, 112] width 55 height 16
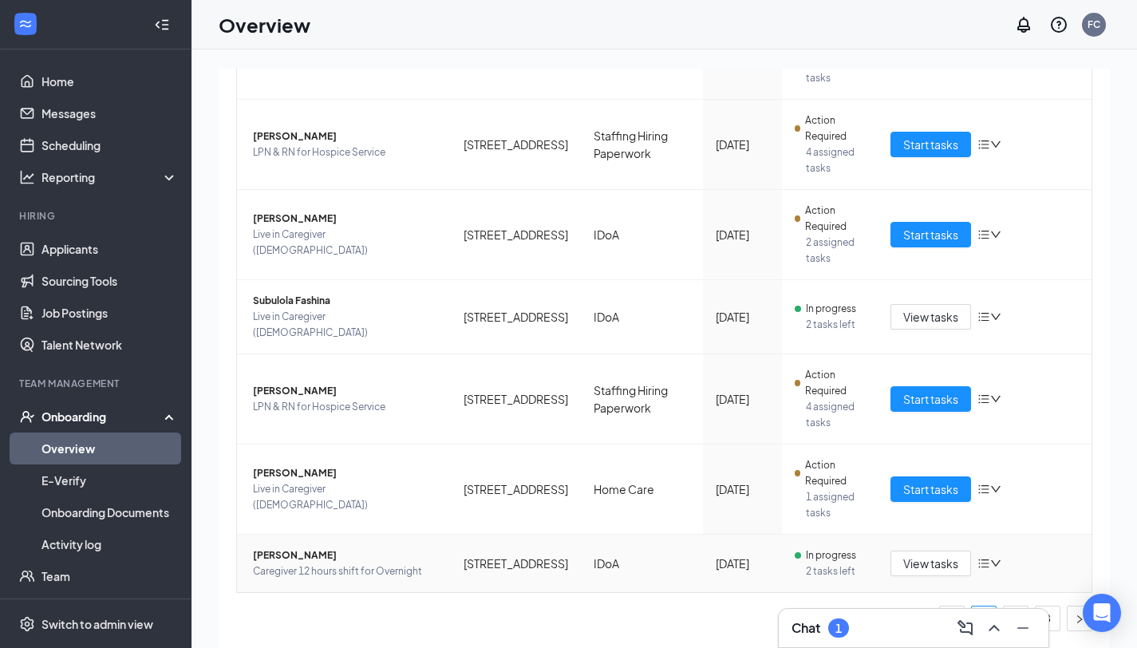
scroll to position [72, 0]
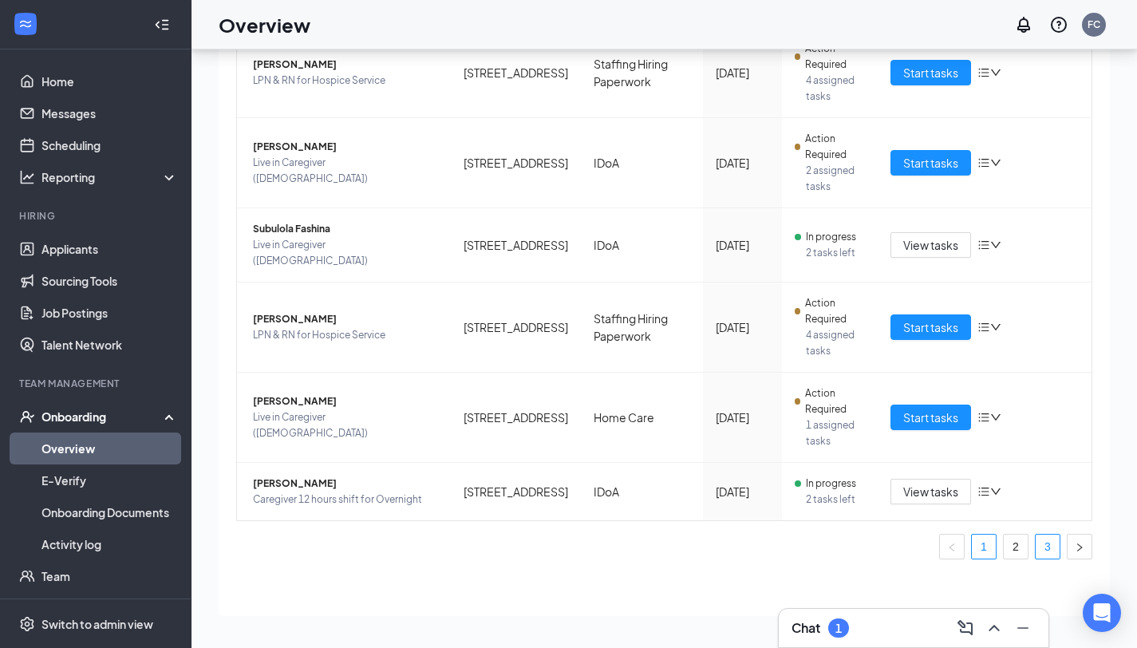
click at [979, 525] on link "3" at bounding box center [1048, 547] width 24 height 24
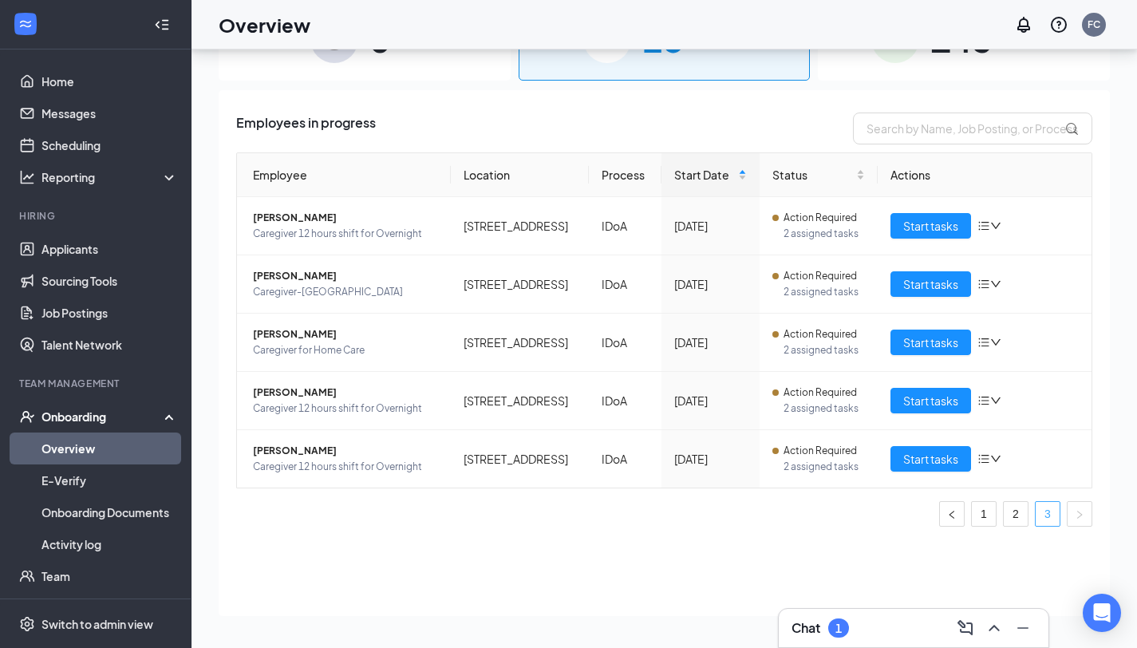
scroll to position [144, 0]
click at [918, 334] on span "Start tasks" at bounding box center [931, 343] width 55 height 18
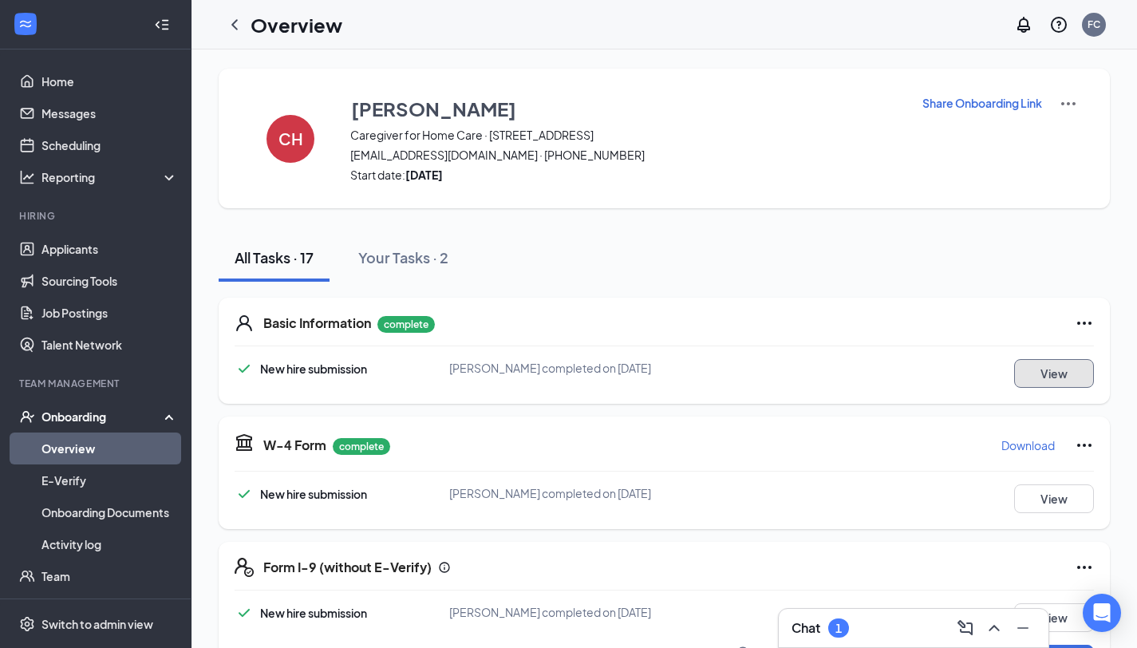
click at [979, 372] on button "View" at bounding box center [1055, 373] width 80 height 29
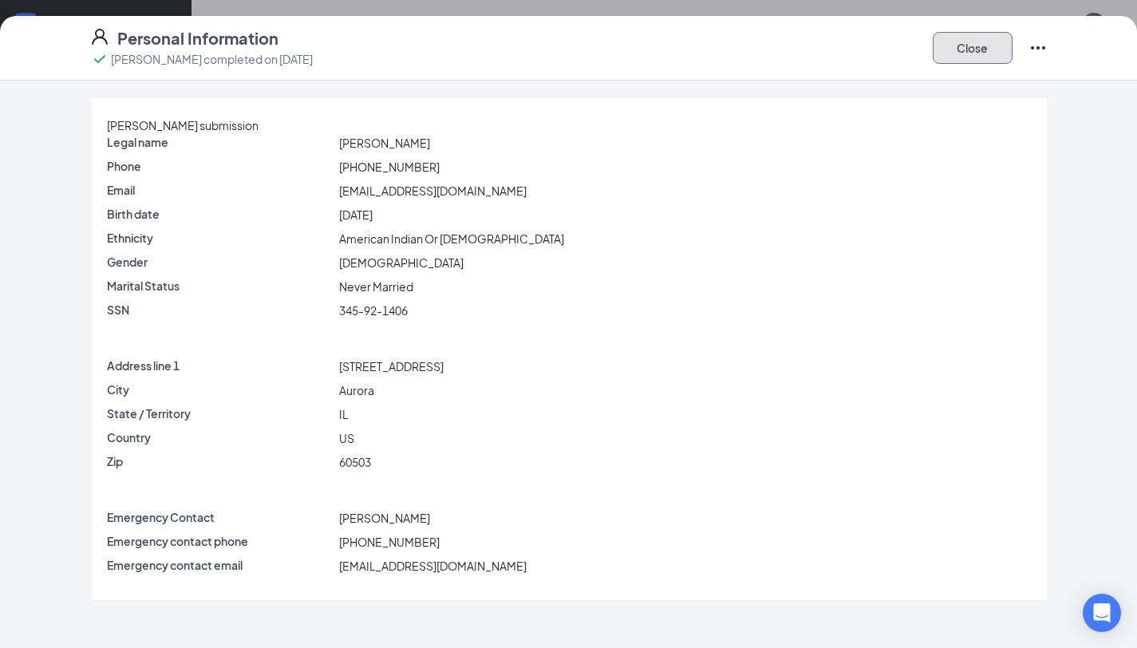
click at [969, 56] on button "Close" at bounding box center [973, 48] width 80 height 32
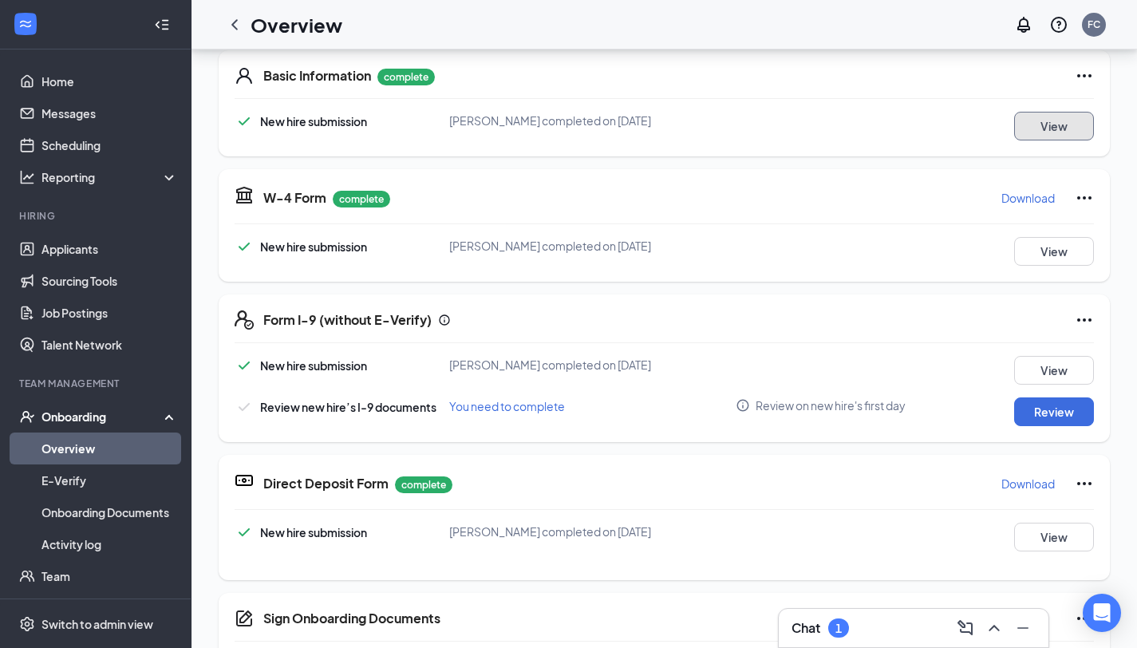
scroll to position [276, 0]
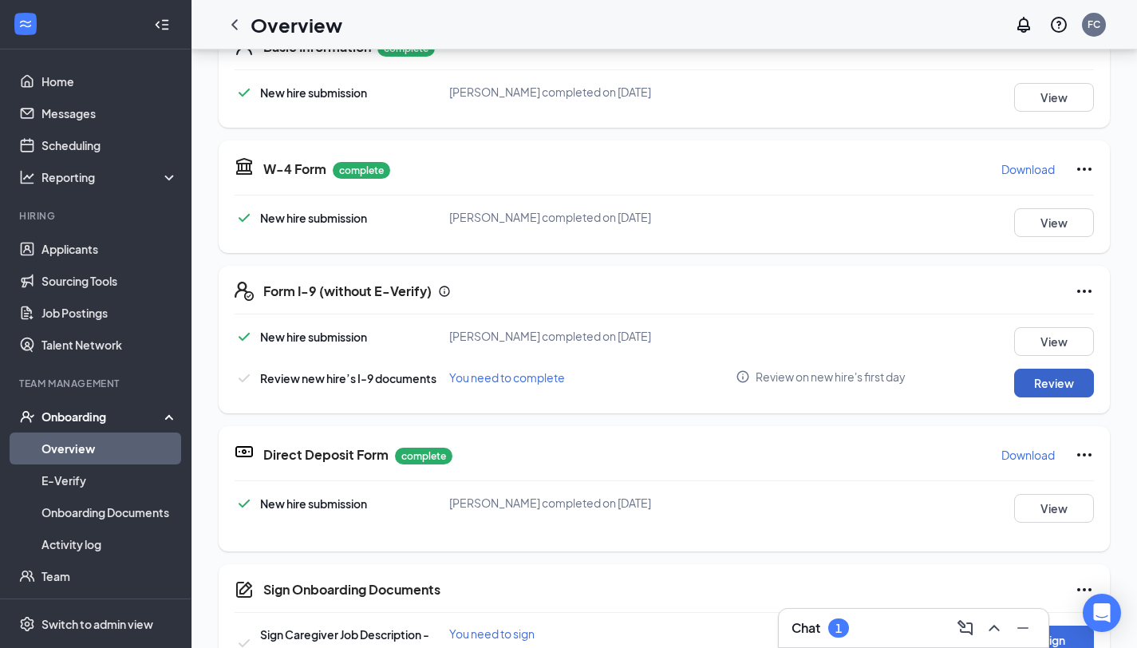
click at [979, 382] on button "Review" at bounding box center [1055, 383] width 80 height 29
